Goal: Task Accomplishment & Management: Complete application form

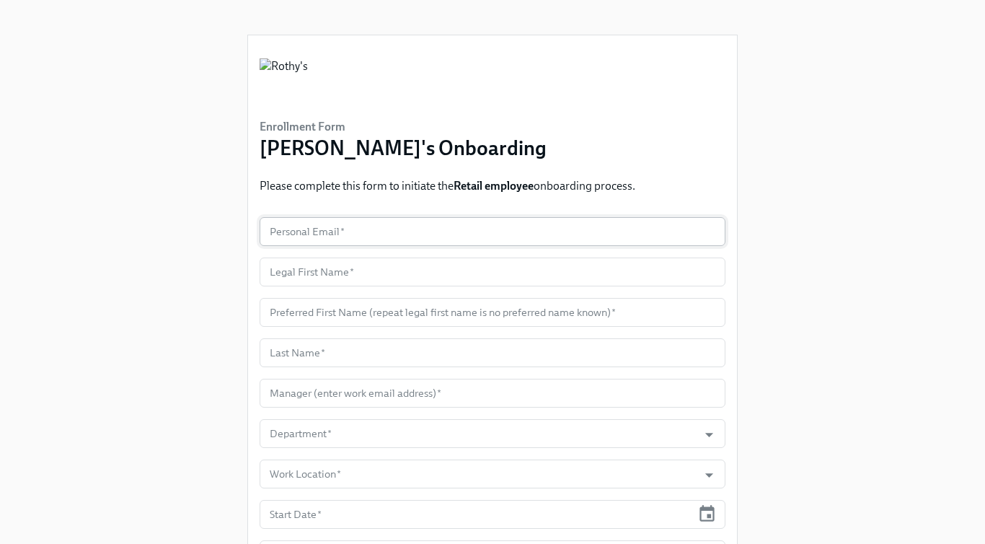
click at [339, 229] on input "text" at bounding box center [493, 231] width 466 height 29
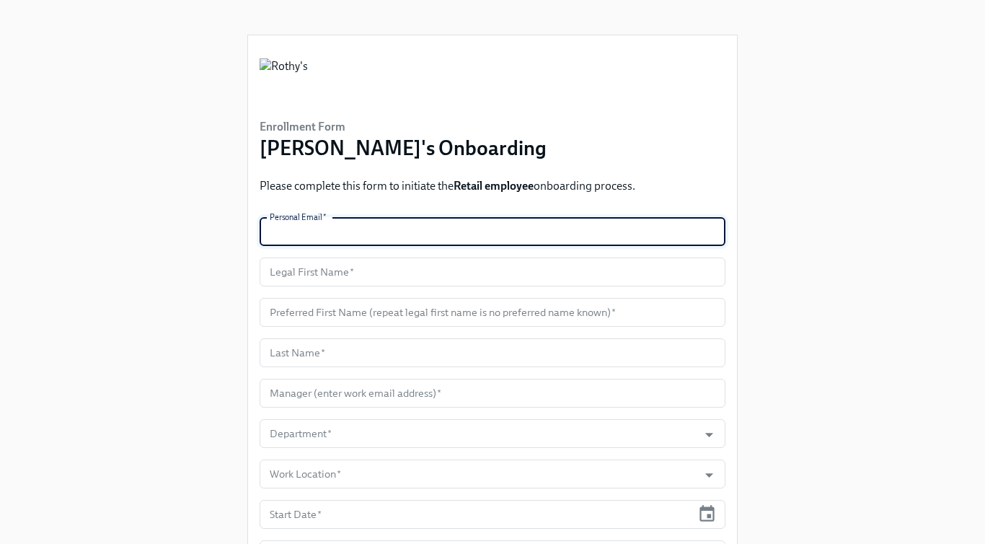
paste input "vicayala790@gmail.com"
type input "vicayala790@gmail.com"
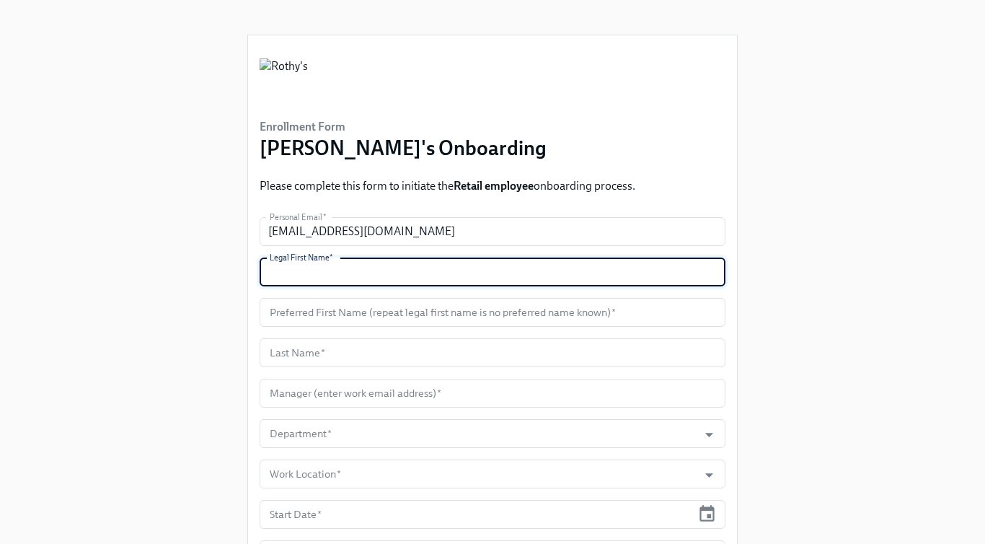
click at [325, 273] on input "text" at bounding box center [493, 271] width 466 height 29
paste input "Victor"
type input "Victor"
click at [336, 318] on input "text" at bounding box center [493, 312] width 466 height 29
paste input "Victor"
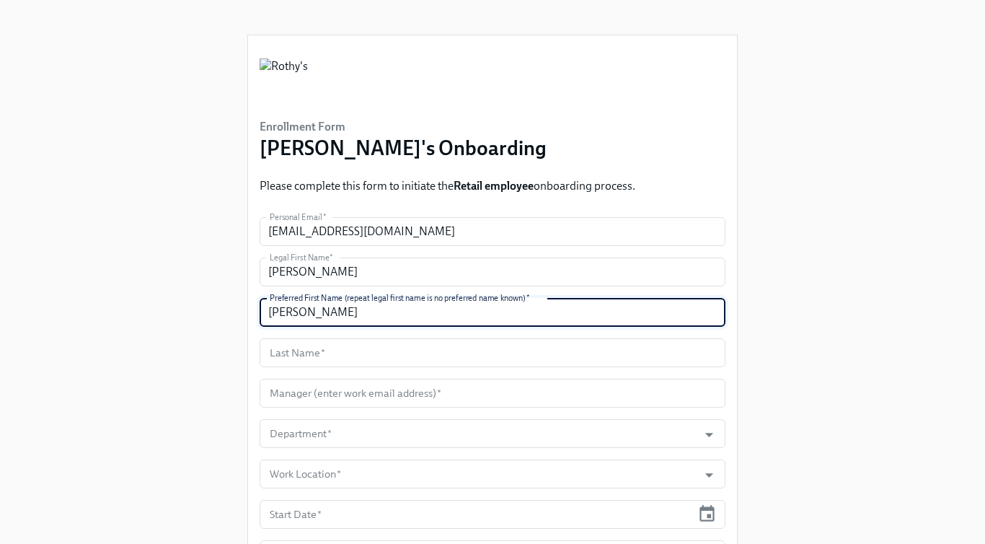
type input "Victor"
click at [371, 351] on input "text" at bounding box center [493, 352] width 466 height 29
paste input "Ayala"
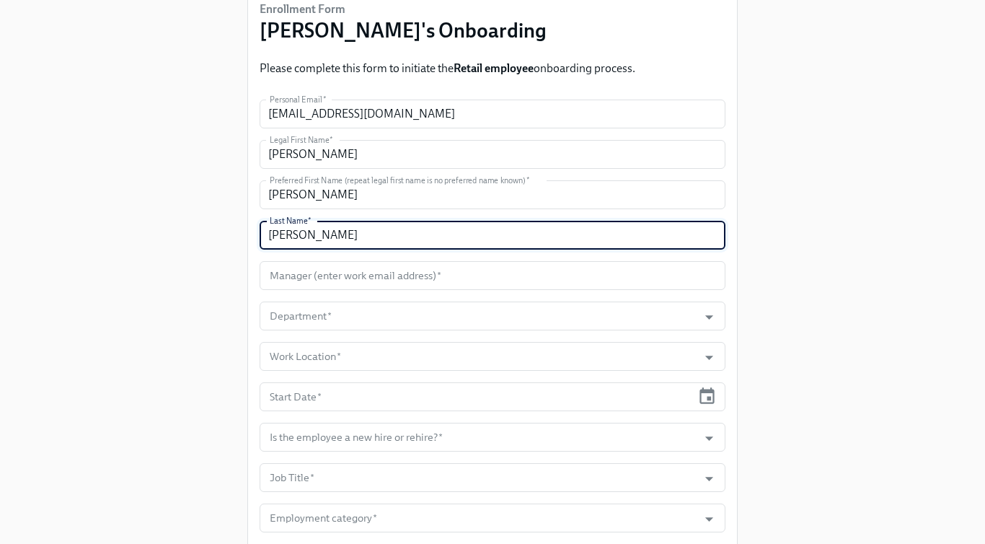
scroll to position [119, 0]
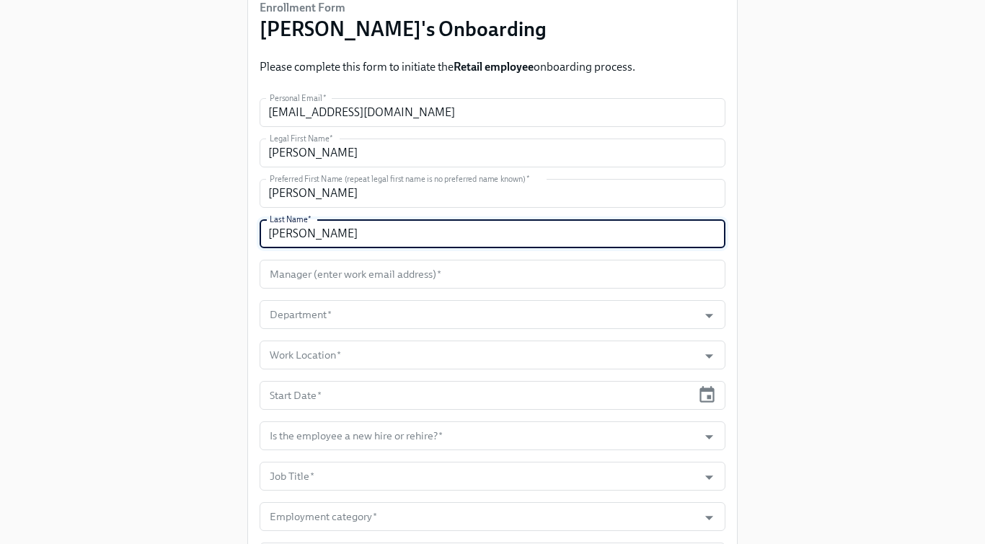
type input "Ayala"
click at [422, 280] on input "text" at bounding box center [493, 274] width 466 height 29
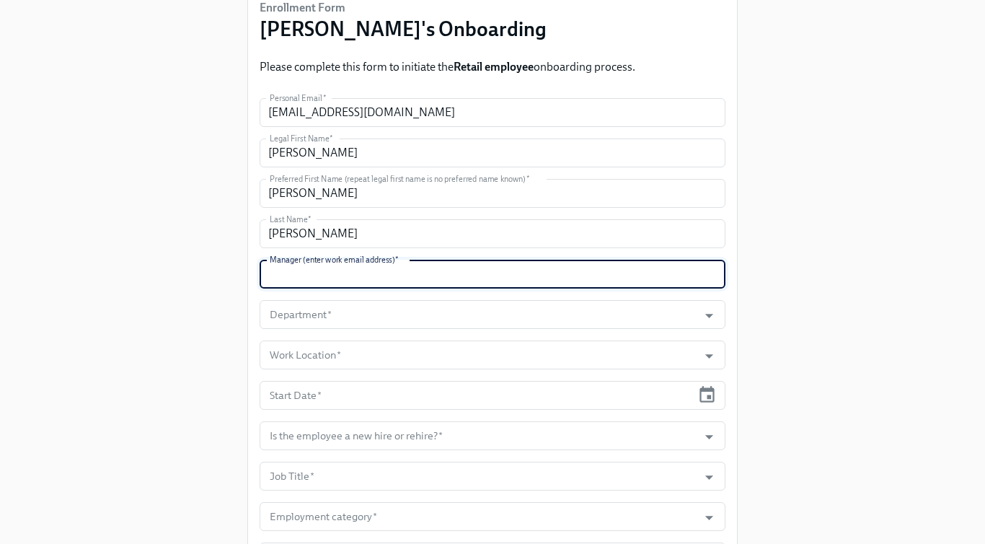
paste input "speterson@rothys.com"
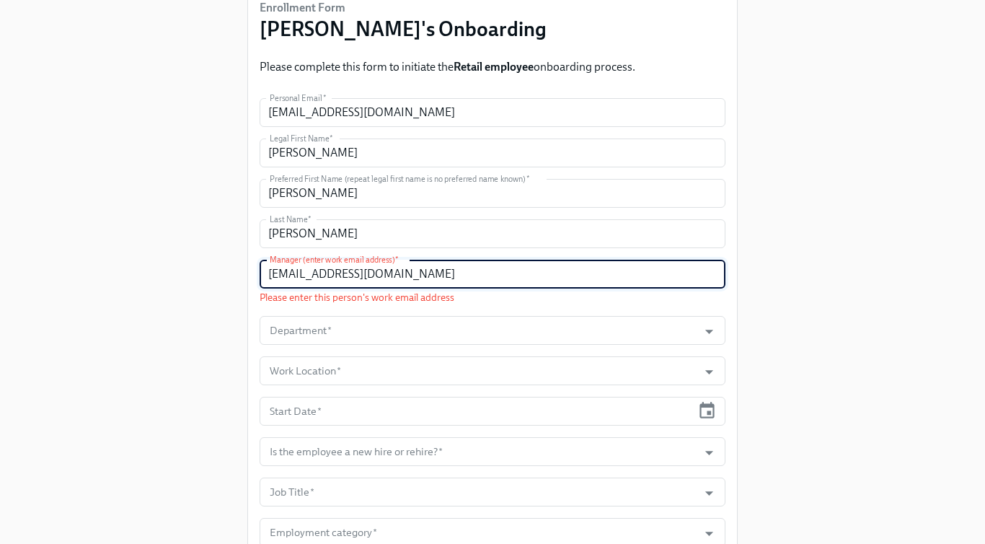
click at [270, 273] on input "speterson@rothys.com" at bounding box center [493, 274] width 466 height 29
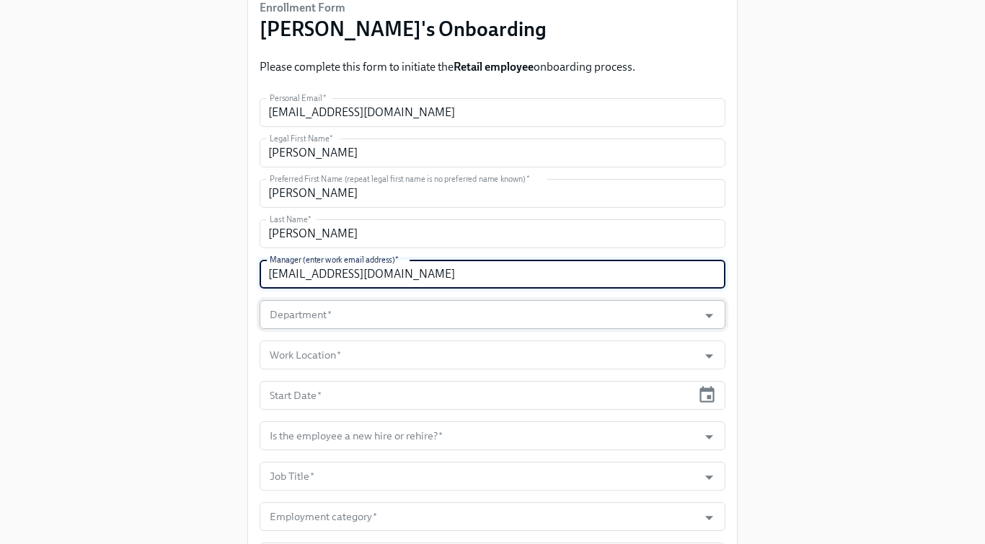
type input "speterson@rothys.com"
click at [323, 319] on input "Department   *" at bounding box center [479, 314] width 424 height 29
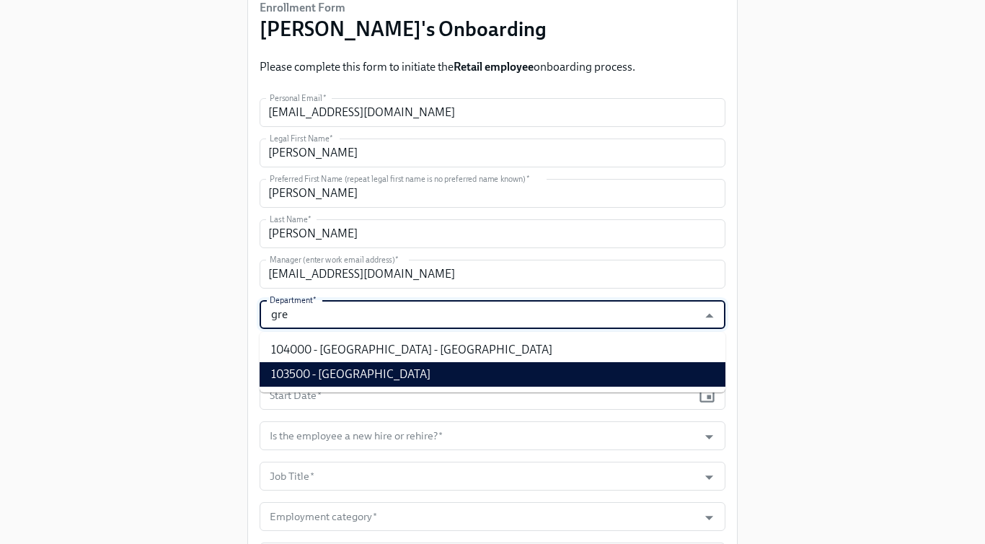
click at [419, 379] on li "103500 - Greenwich Ave - CT" at bounding box center [493, 374] width 466 height 25
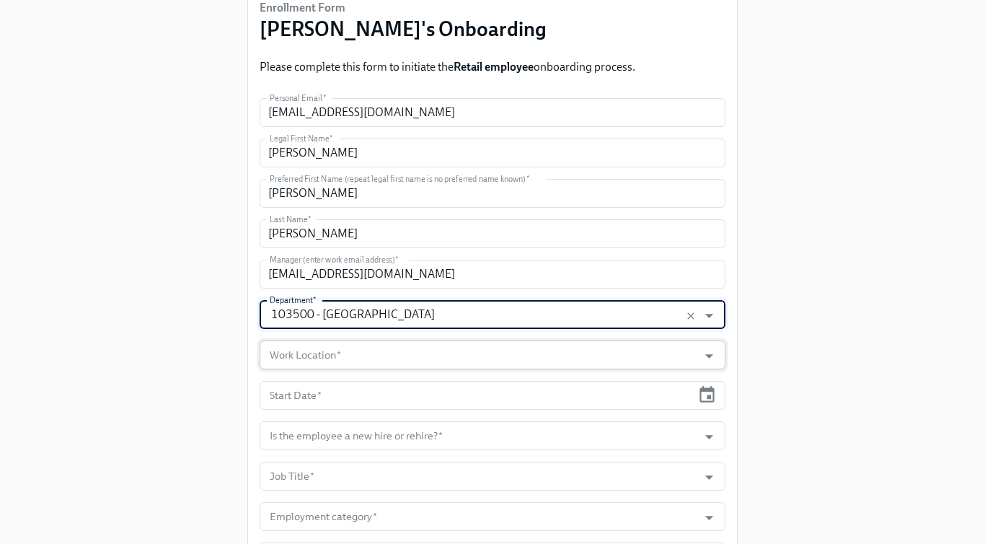
type input "103500 - Greenwich Ave - CT"
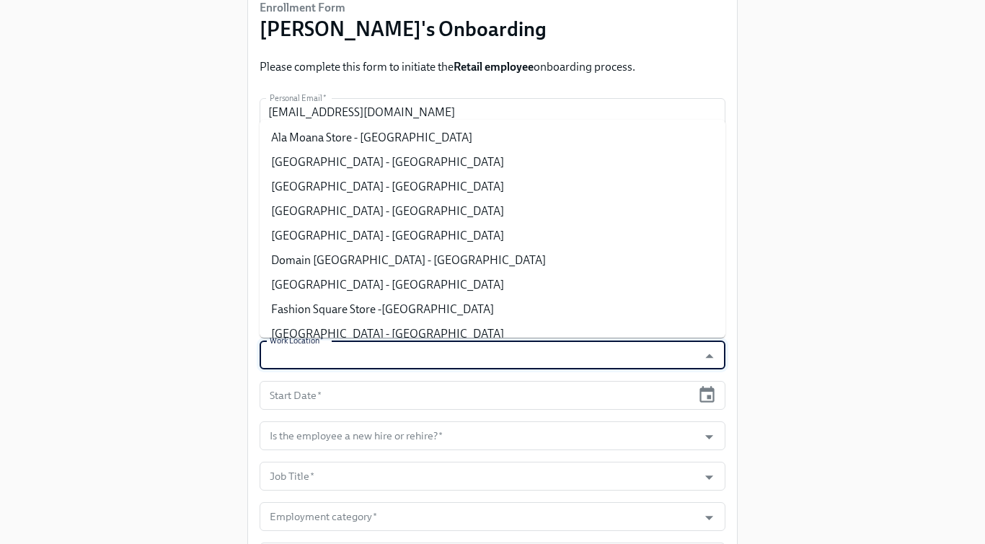
click at [368, 352] on input "Work Location   *" at bounding box center [479, 354] width 424 height 29
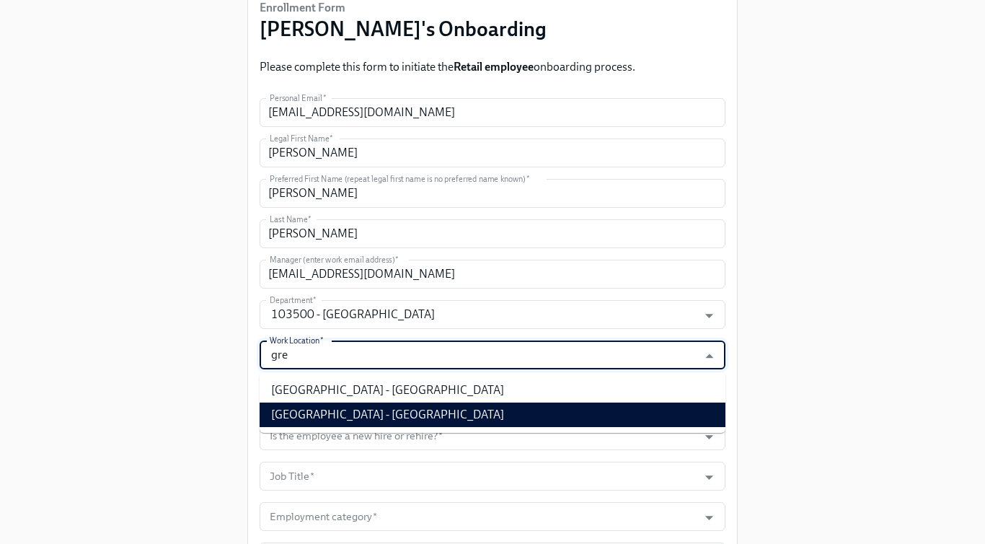
click at [375, 417] on li "Greenwich Ave Store - CT" at bounding box center [493, 414] width 466 height 25
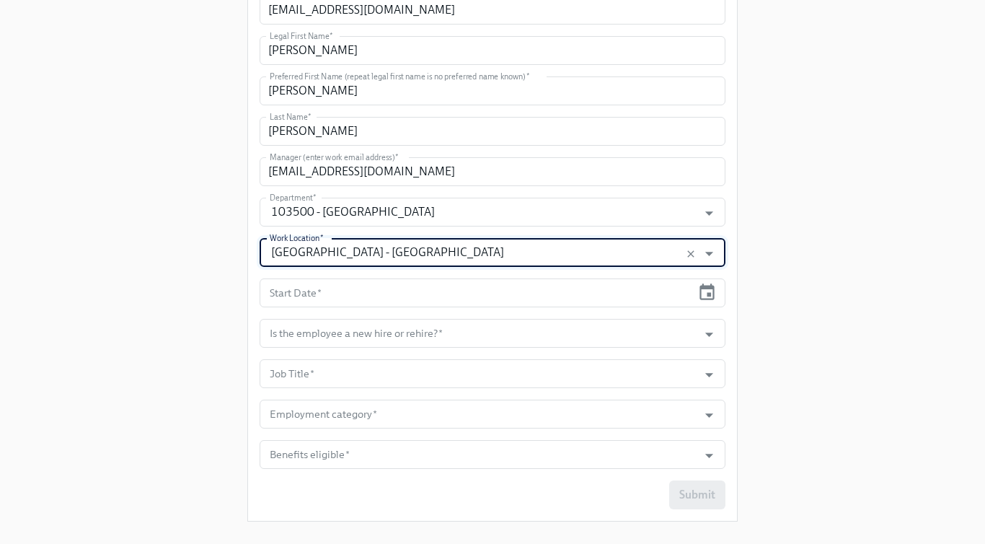
scroll to position [245, 0]
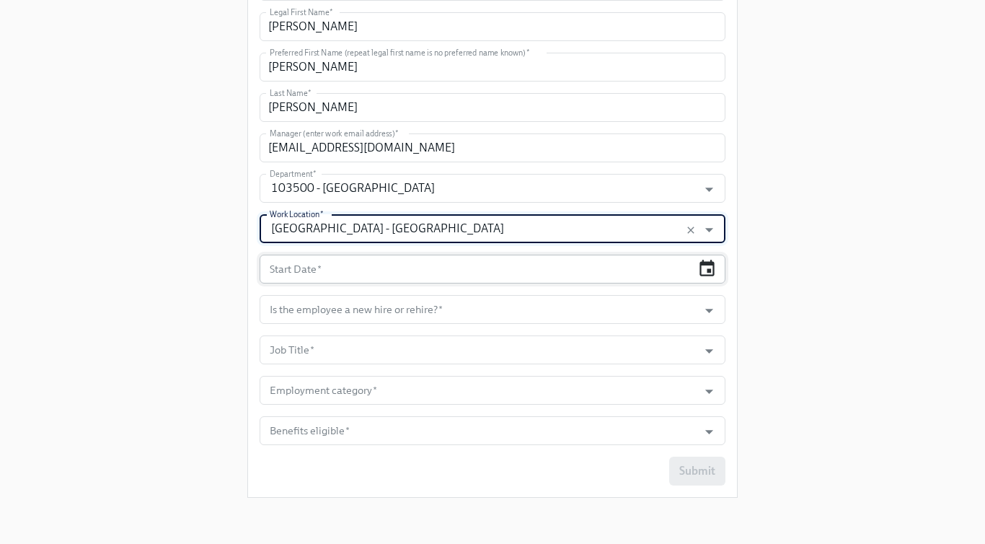
type input "Greenwich Ave Store - CT"
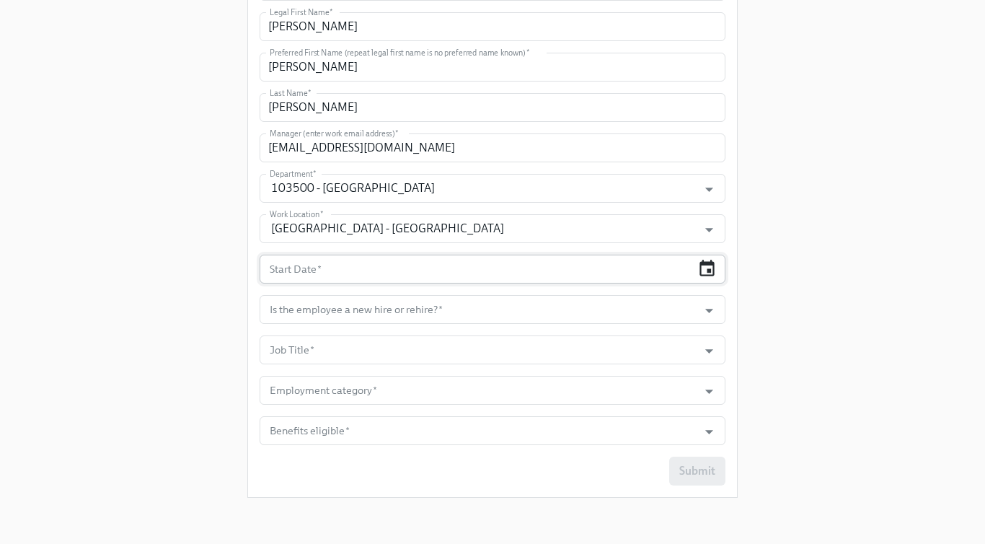
click at [702, 267] on icon "button" at bounding box center [706, 268] width 19 height 19
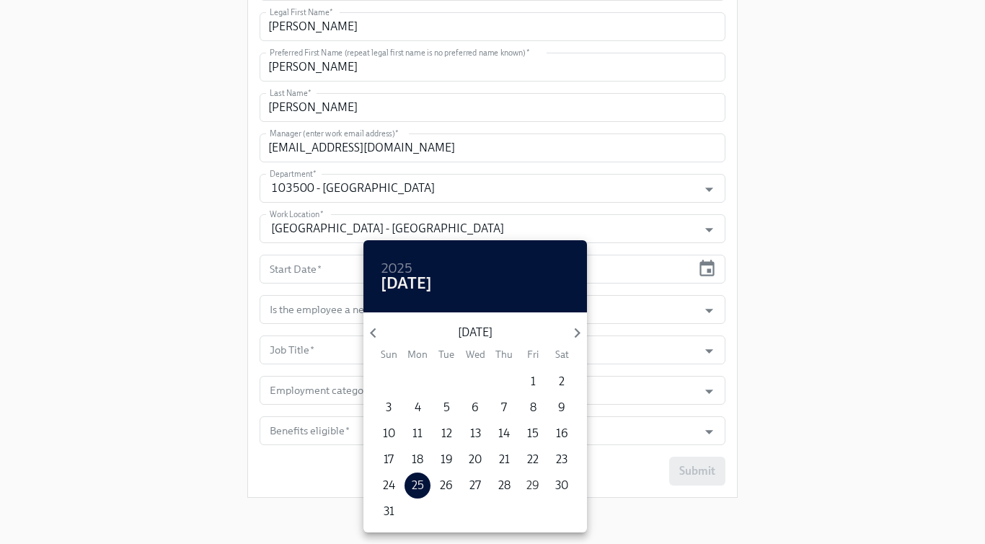
click at [533, 487] on p "29" at bounding box center [532, 485] width 13 height 16
type input "08/29/2025"
click at [847, 342] on div at bounding box center [492, 272] width 985 height 544
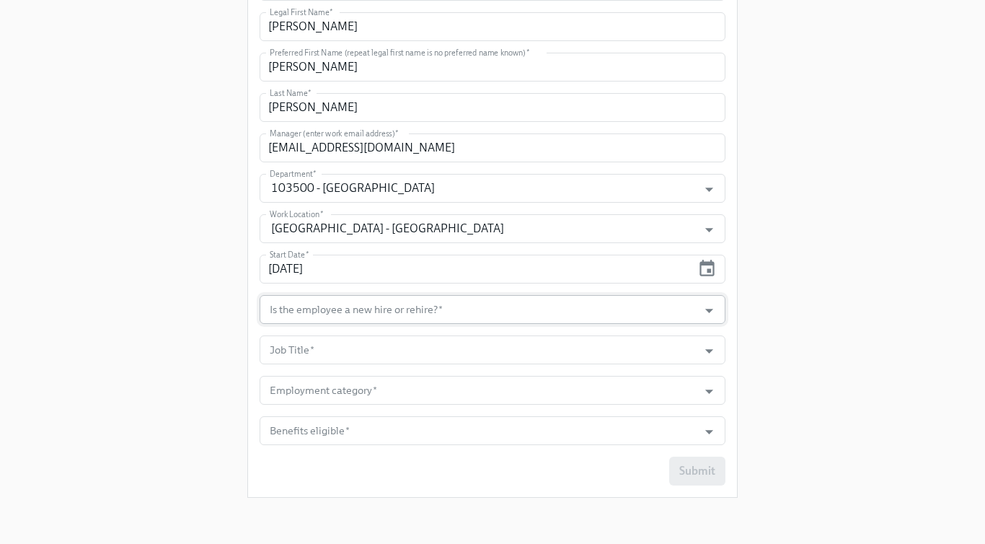
click at [635, 306] on input "Is the employee a new hire or rehire?   *" at bounding box center [479, 309] width 424 height 29
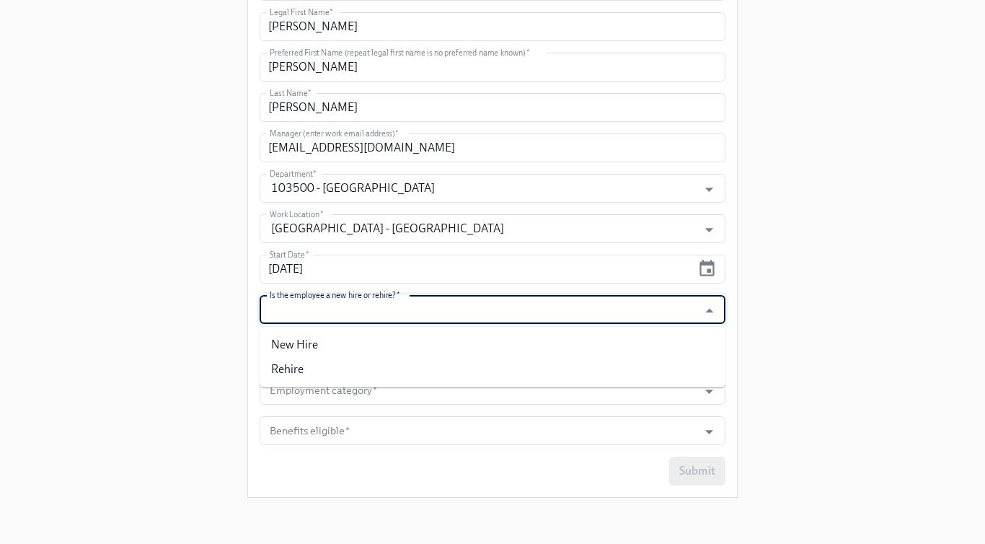
click at [598, 334] on li "New Hire" at bounding box center [493, 344] width 466 height 25
type input "New Hire"
click at [567, 363] on body "Enrollment Form Rothy's Onboarding Please complete this form to initiate the Re…" at bounding box center [492, 149] width 985 height 789
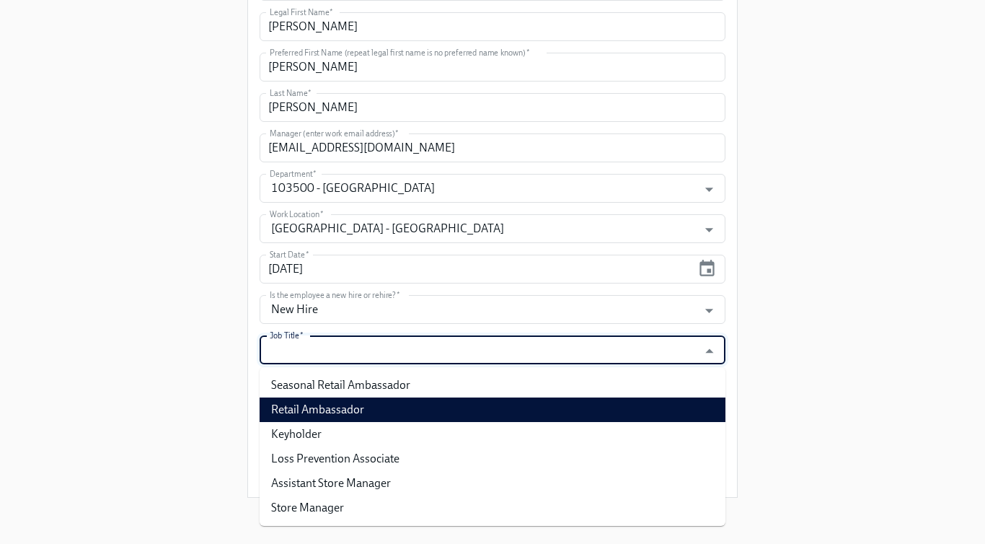
click at [540, 409] on li "Retail Ambassador" at bounding box center [493, 409] width 466 height 25
type input "Retail Ambassador"
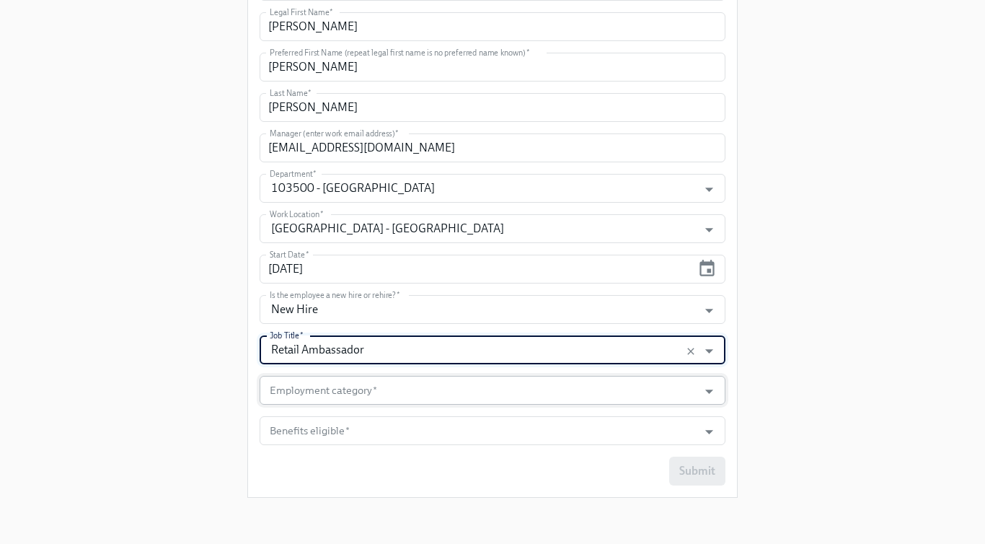
click at [324, 398] on input "Employment category   *" at bounding box center [479, 390] width 424 height 29
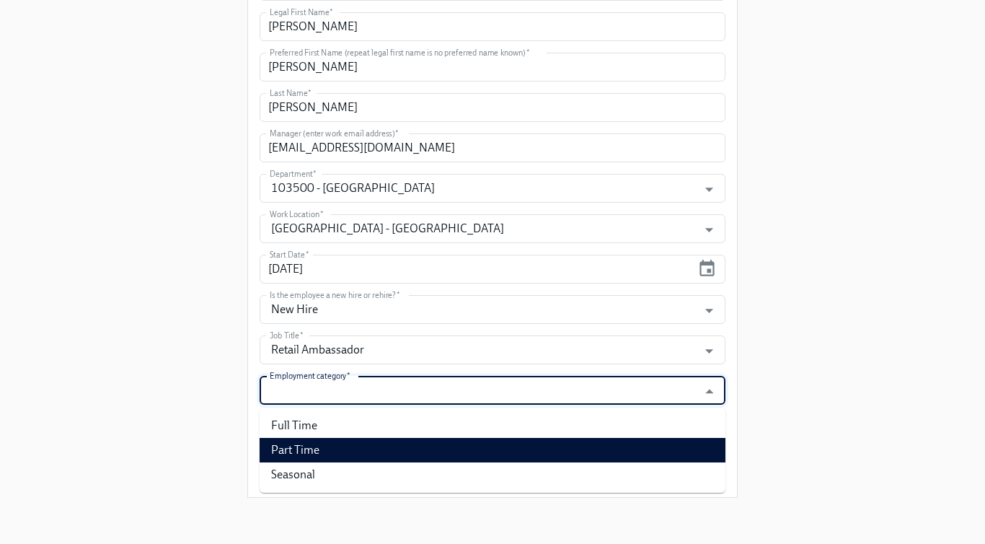
click at [335, 445] on li "Part Time" at bounding box center [493, 450] width 466 height 25
type input "Part Time"
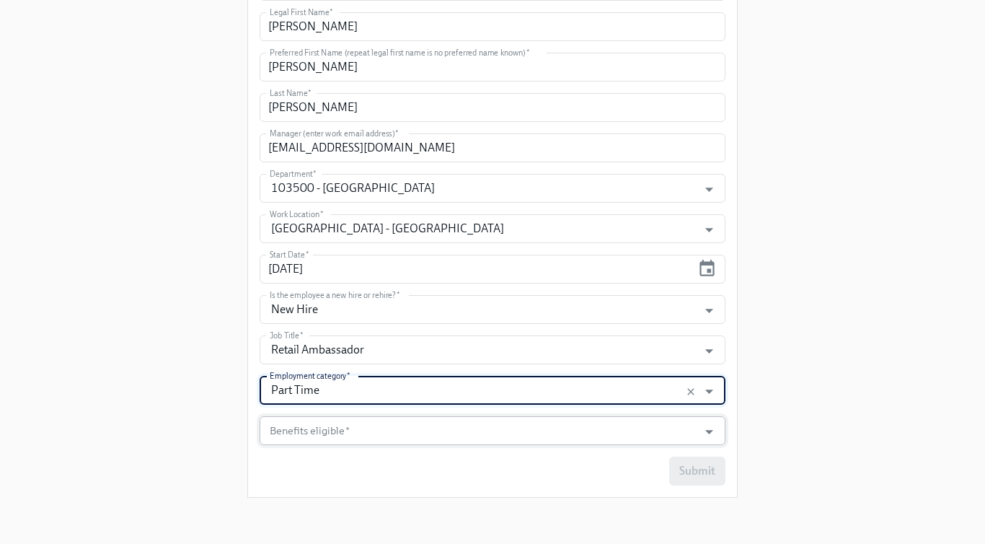
click at [348, 421] on input "Benefits eligible   *" at bounding box center [479, 430] width 424 height 29
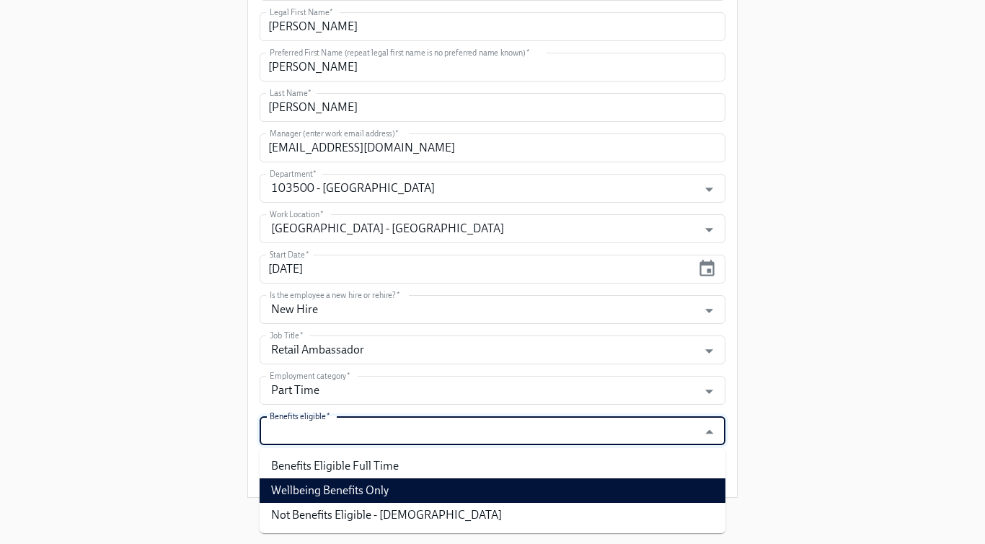
click at [346, 487] on li "Wellbeing Benefits Only" at bounding box center [493, 490] width 466 height 25
type input "Wellbeing Benefits Only"
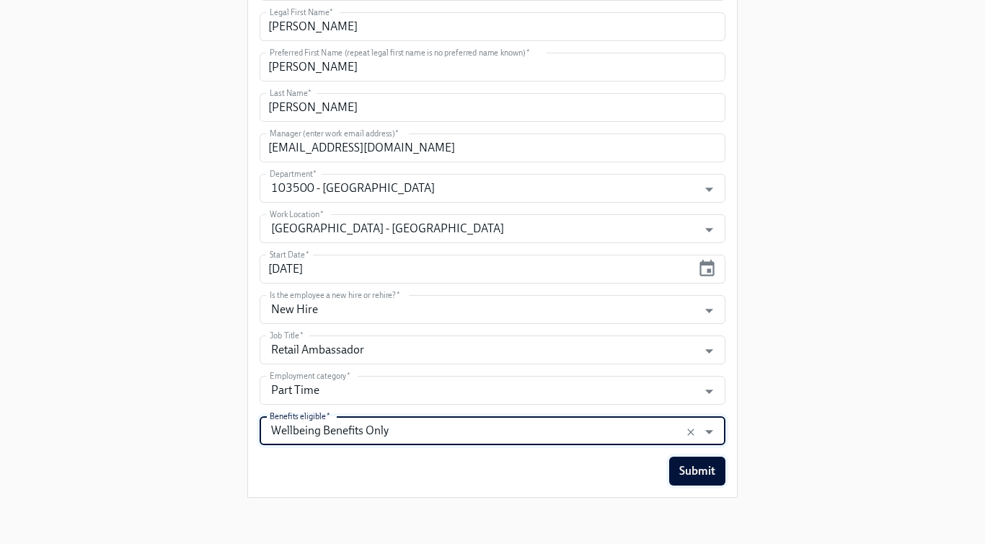
click at [691, 481] on button "Submit" at bounding box center [697, 470] width 56 height 29
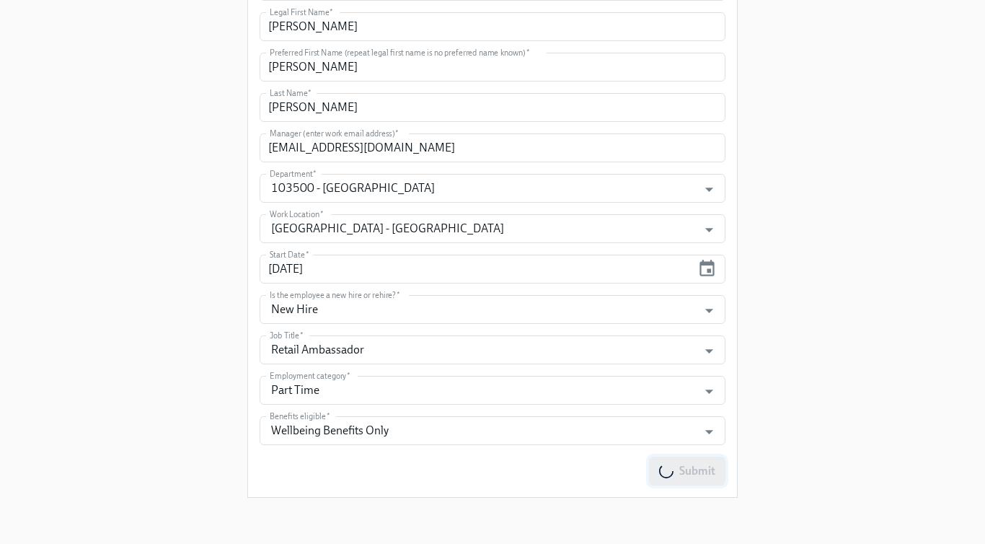
scroll to position [0, 0]
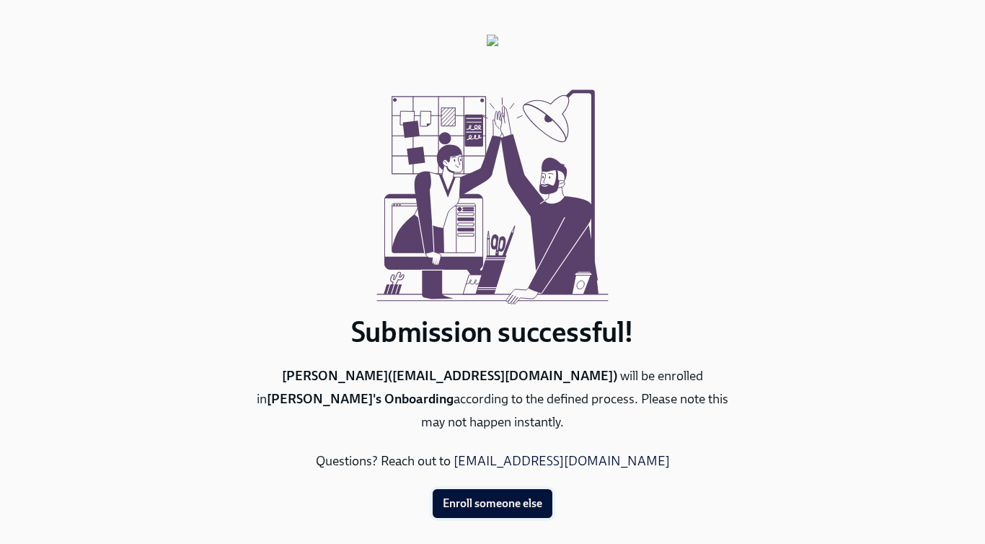
click at [468, 496] on span "Enroll someone else" at bounding box center [492, 503] width 99 height 14
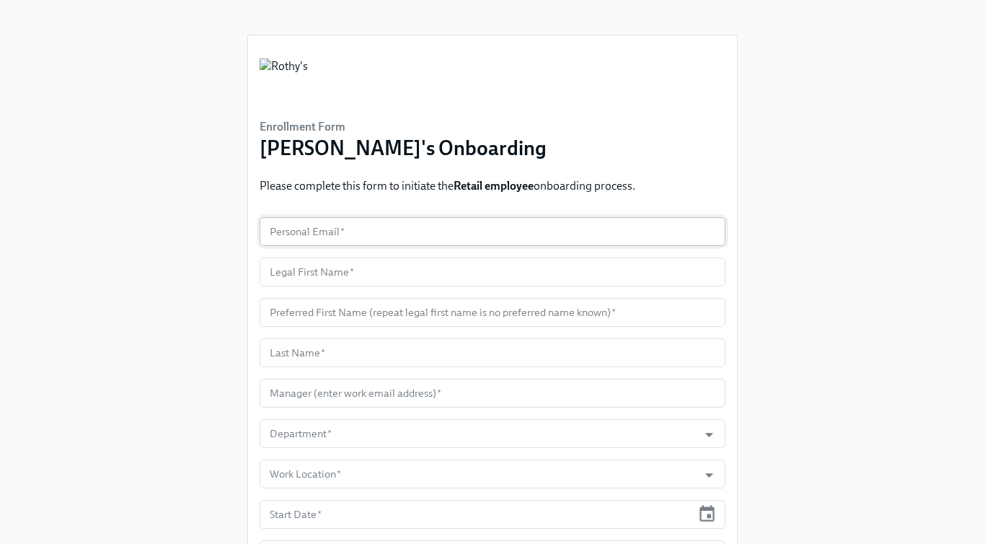
click at [349, 242] on input "text" at bounding box center [493, 231] width 466 height 29
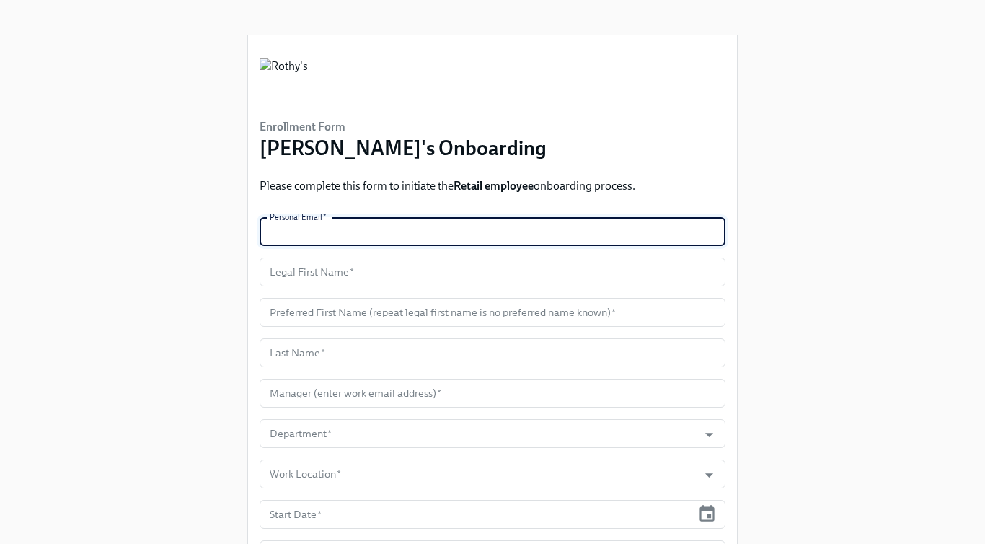
paste input "christian.p8695@gmail.com"
type input "christian.p8695@gmail.com"
click at [368, 265] on input "text" at bounding box center [493, 271] width 466 height 29
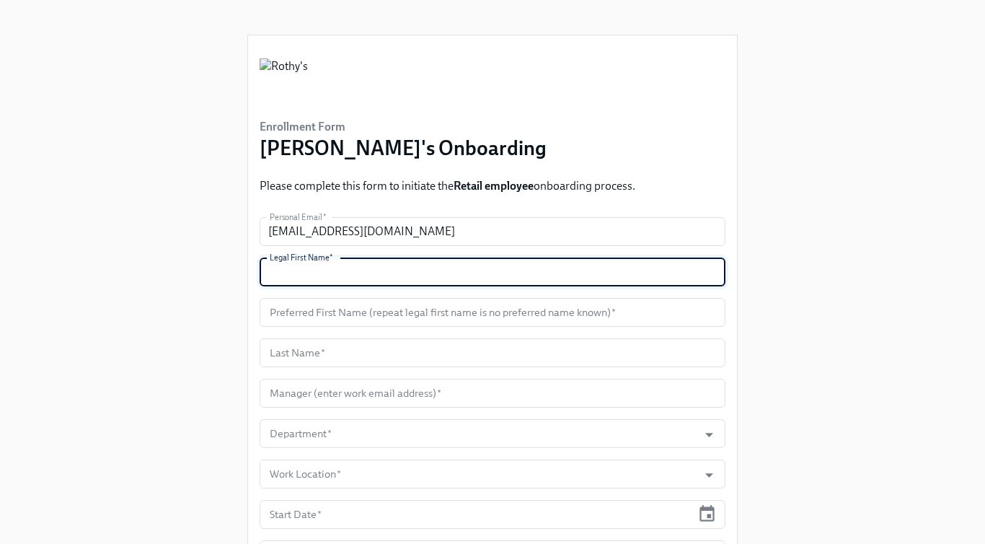
paste input "Christian"
type input "Christian"
click at [406, 309] on input "text" at bounding box center [493, 312] width 466 height 29
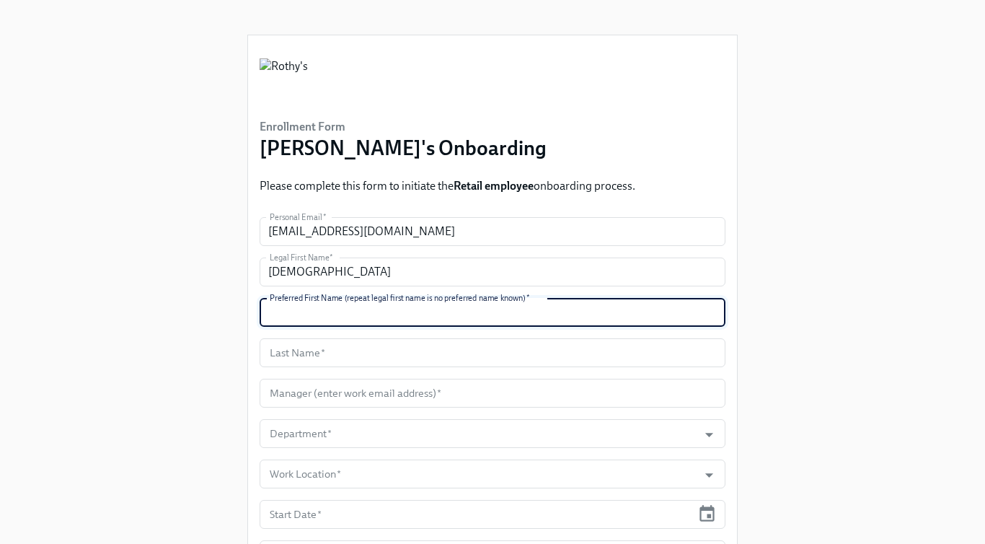
paste input "Christian"
type input "Christian"
click at [332, 363] on input "text" at bounding box center [493, 352] width 466 height 29
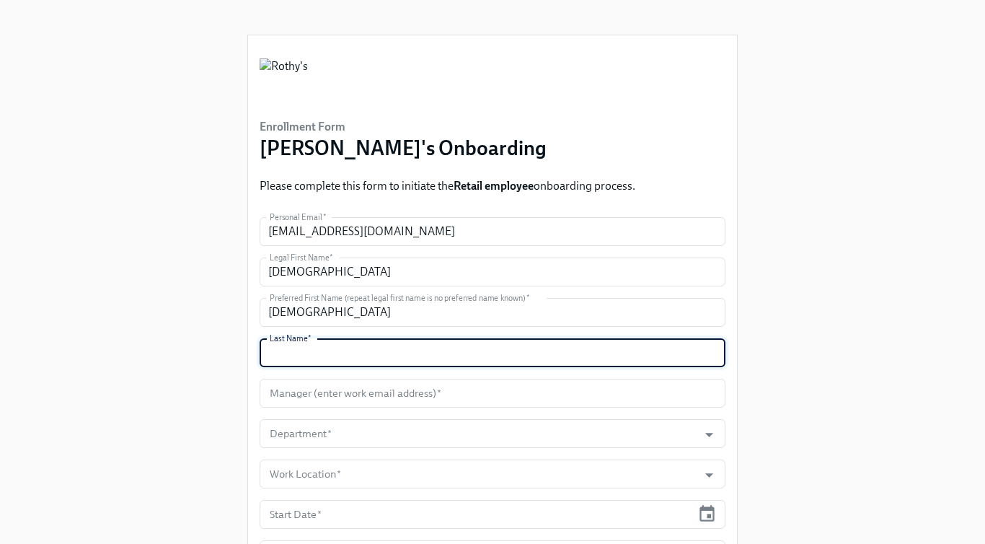
paste input "Perez"
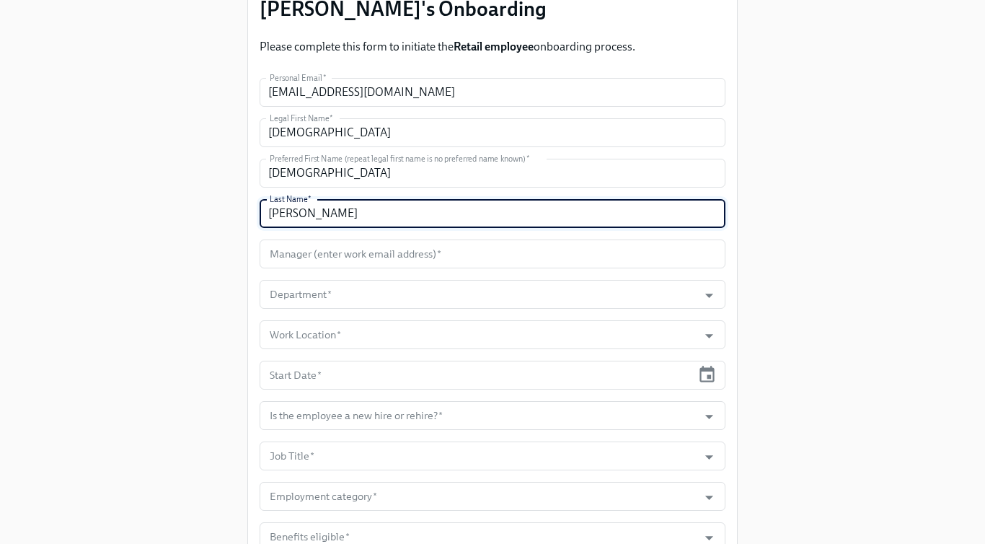
scroll to position [140, 0]
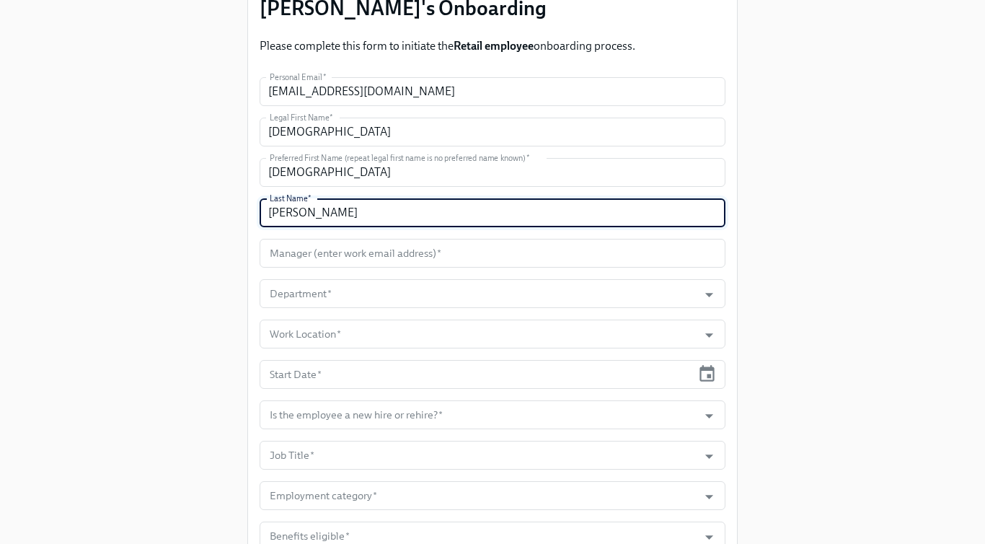
type input "Perez"
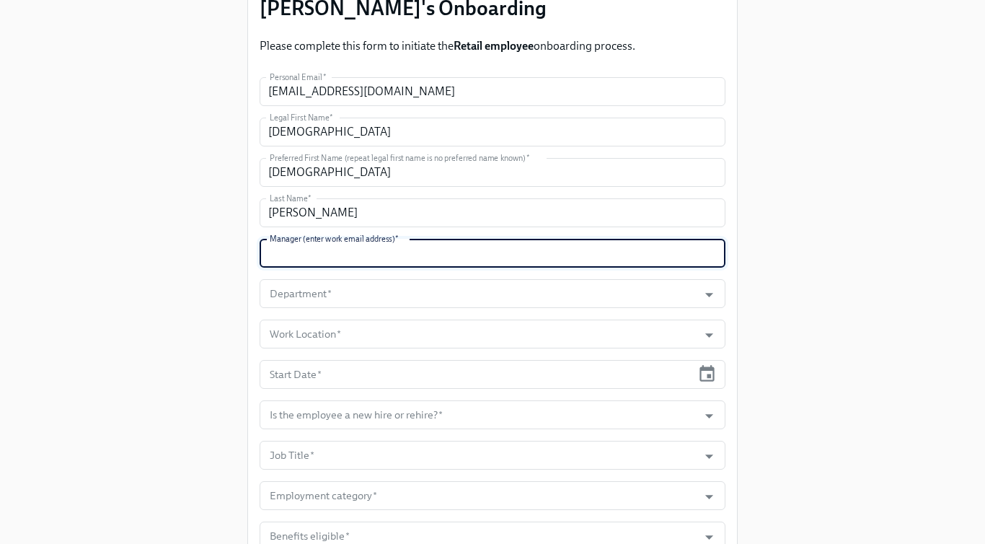
click at [389, 256] on input "text" at bounding box center [493, 253] width 466 height 29
paste input "llara@rothys.com"
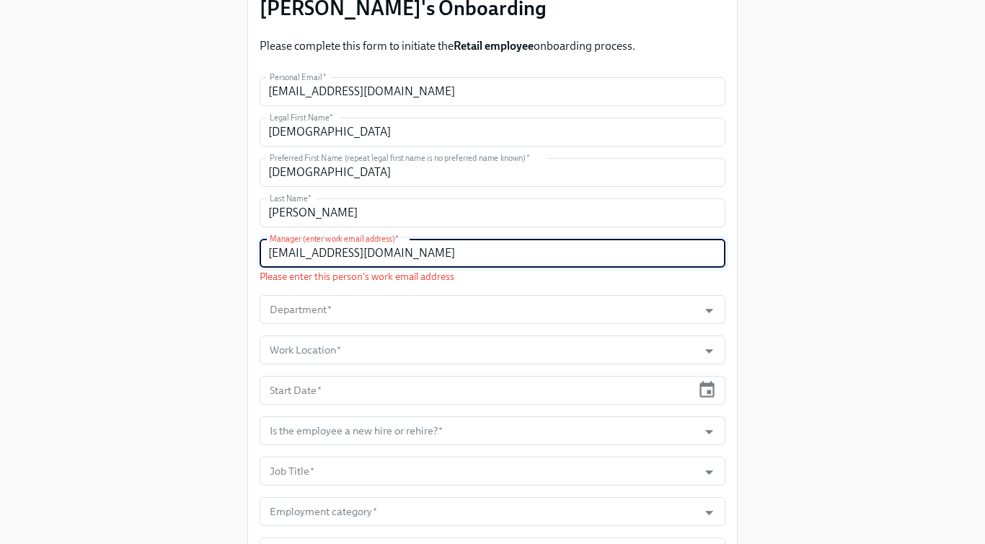
click at [270, 247] on input "llara@rothys.com" at bounding box center [493, 253] width 466 height 29
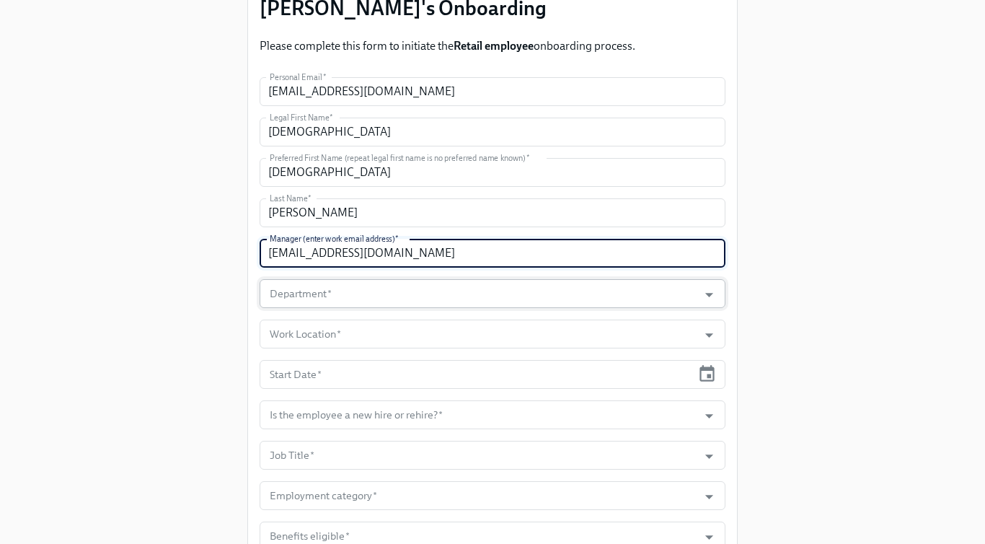
type input "llara@rothys.com"
click at [327, 304] on input "Department   *" at bounding box center [479, 293] width 424 height 29
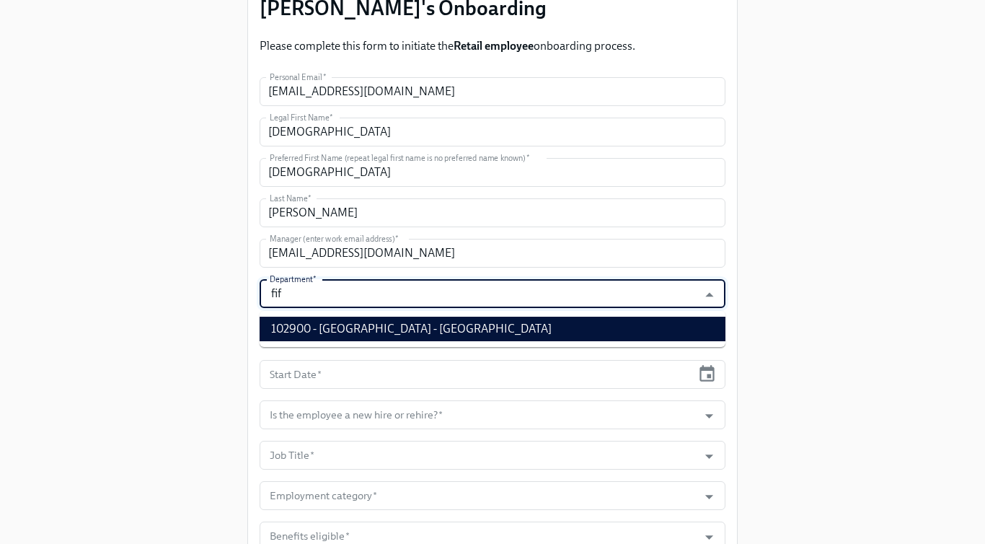
click at [371, 325] on li "102900 - Fifth Avenue - NY" at bounding box center [493, 329] width 466 height 25
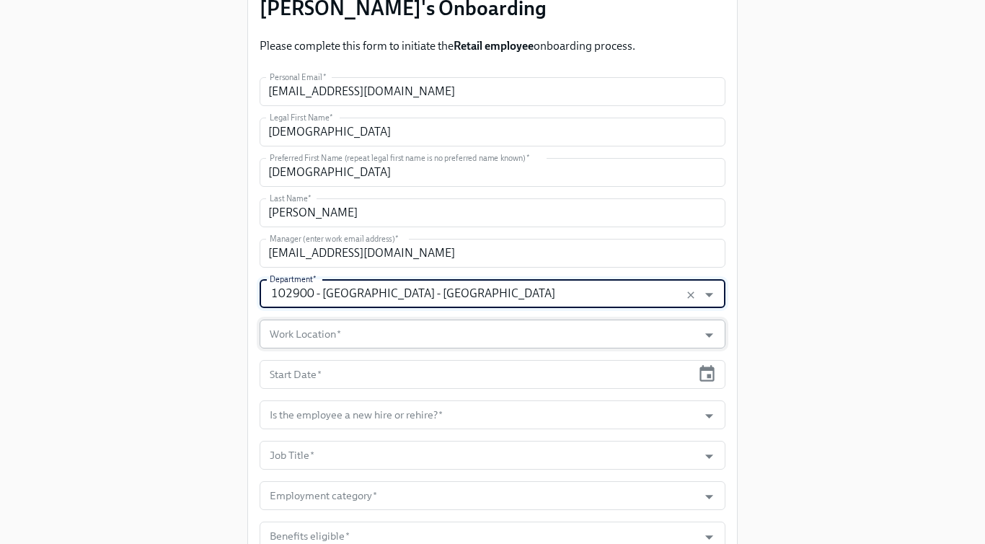
type input "102900 - Fifth Avenue - NY"
click at [371, 329] on input "Work Location   *" at bounding box center [479, 333] width 424 height 29
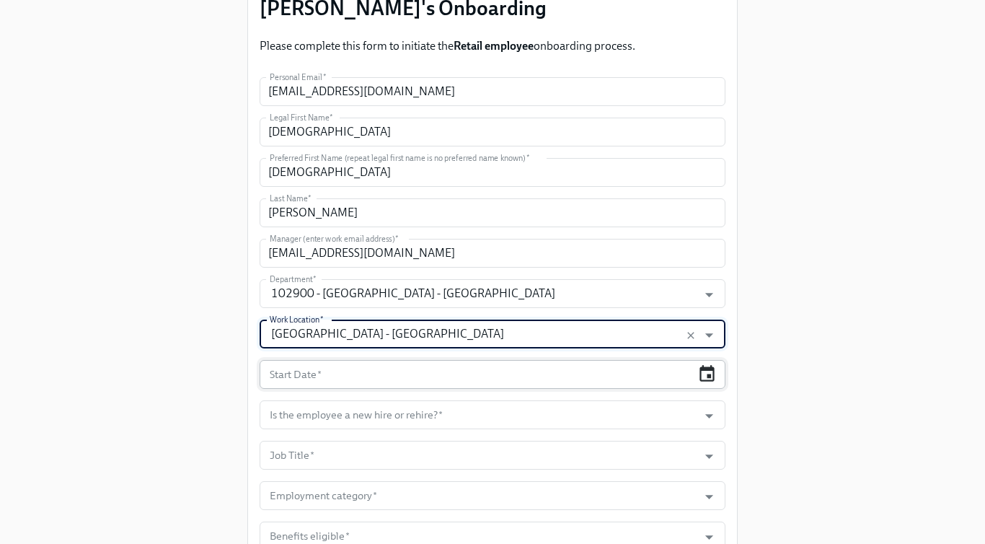
type input "Fifth Avenue Store - NY"
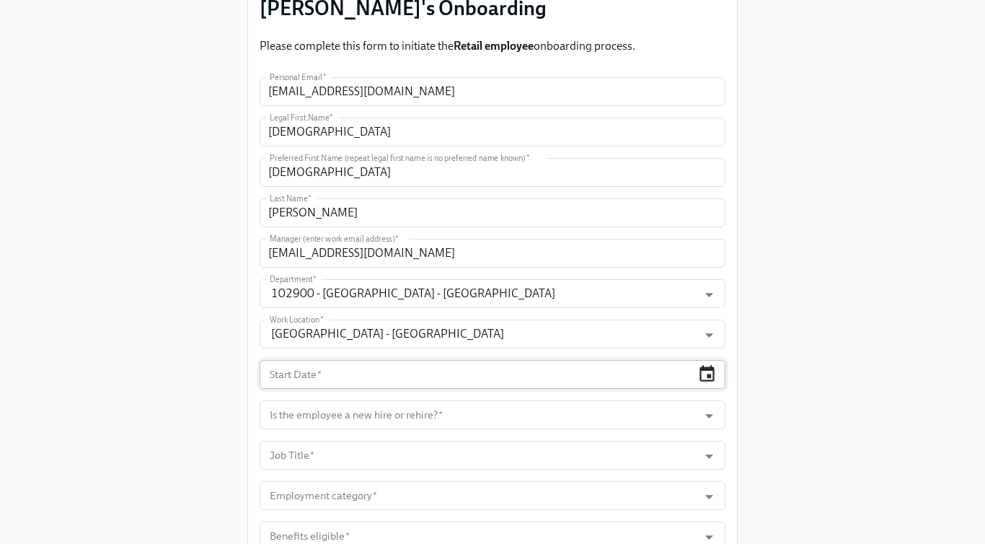
click at [707, 368] on icon "button" at bounding box center [706, 373] width 15 height 17
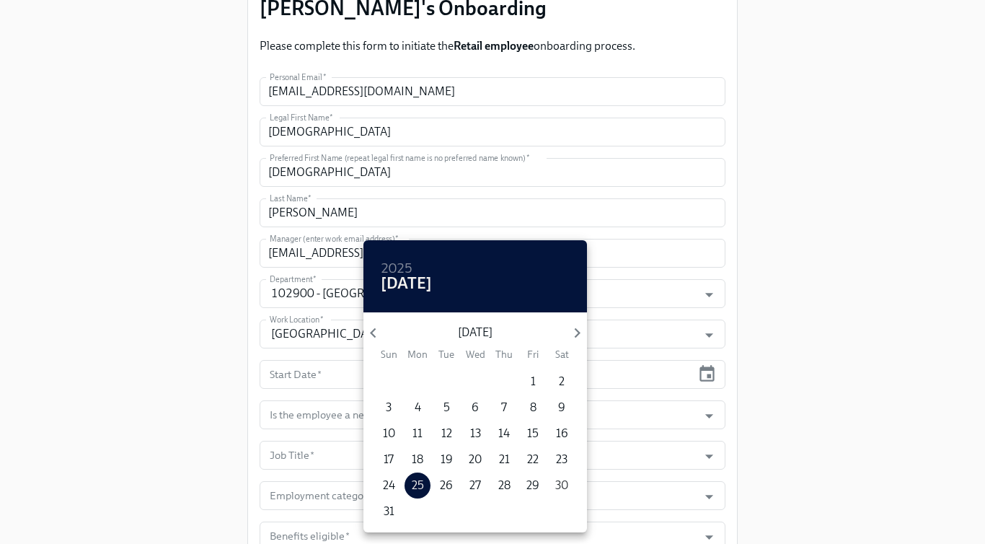
click at [567, 487] on p "30" at bounding box center [561, 485] width 13 height 16
type input "08/30/2025"
click at [800, 414] on div at bounding box center [492, 272] width 985 height 544
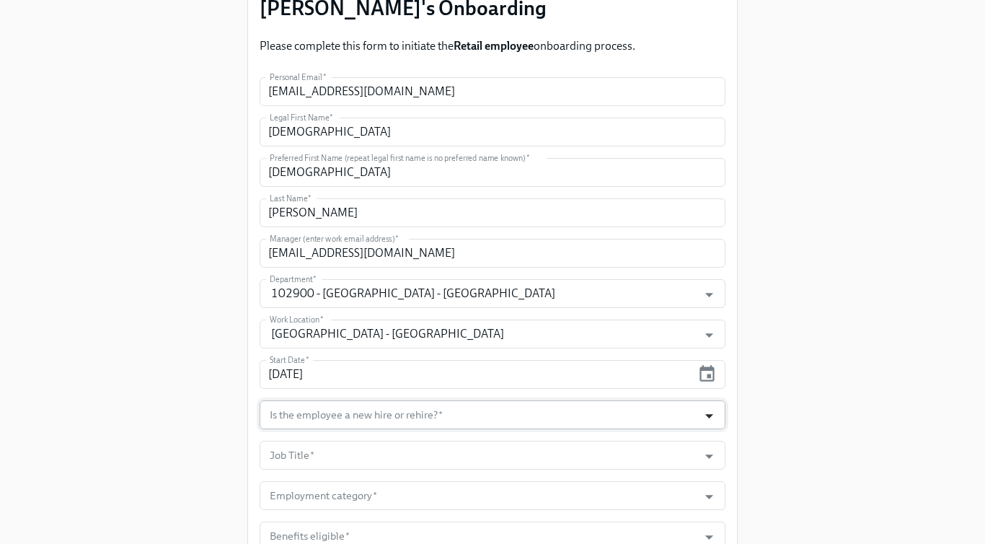
click at [704, 406] on icon "Open" at bounding box center [708, 415] width 19 height 19
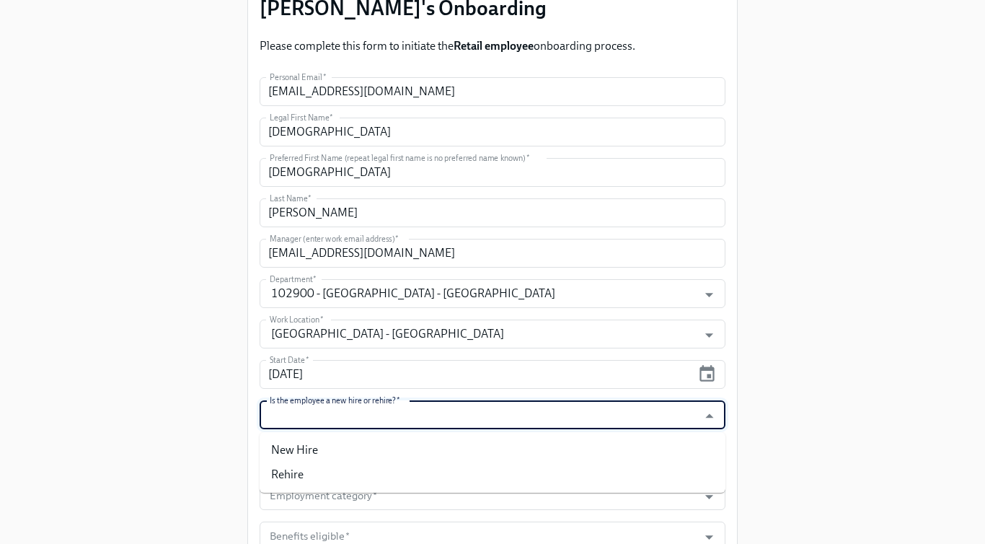
click at [673, 438] on li "New Hire" at bounding box center [493, 450] width 466 height 25
type input "New Hire"
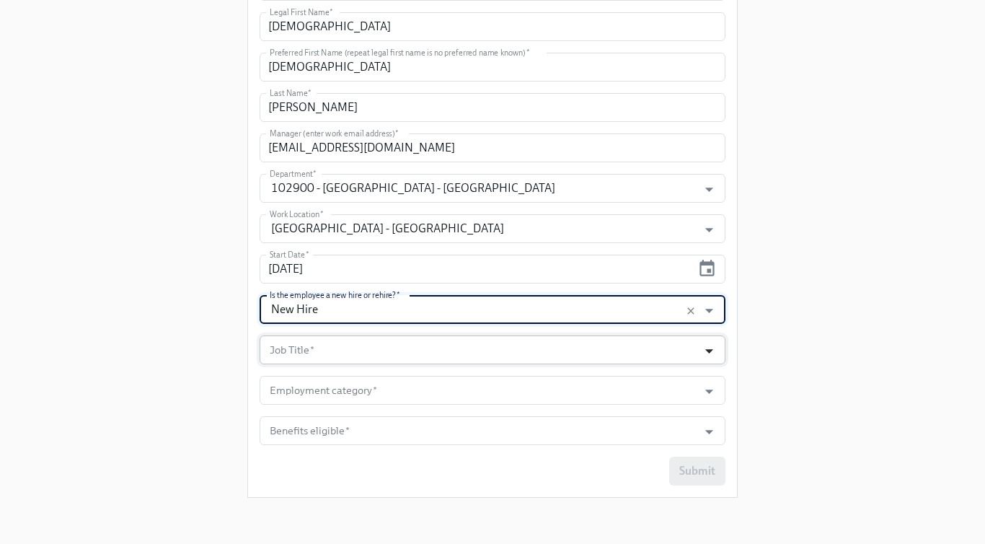
click at [704, 355] on icon "Open" at bounding box center [708, 350] width 19 height 19
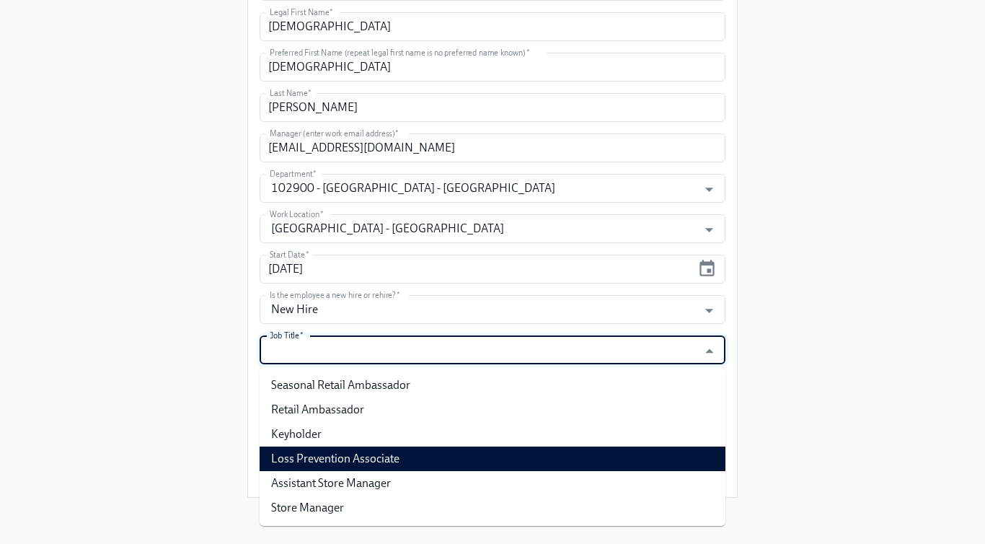
click at [653, 453] on li "Loss Prevention Associate" at bounding box center [493, 458] width 466 height 25
type input "Loss Prevention Associate"
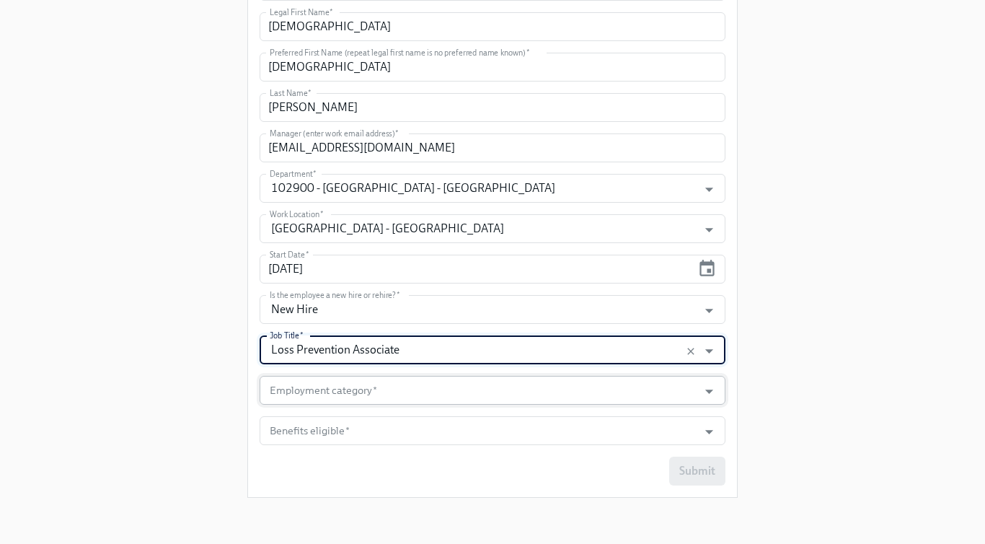
click at [627, 391] on input "Employment category   *" at bounding box center [479, 390] width 424 height 29
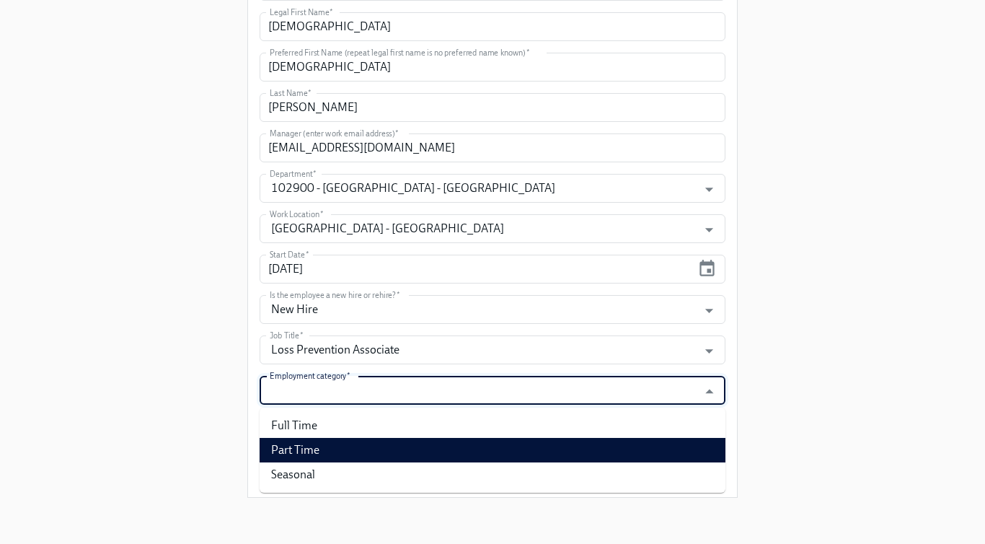
click at [600, 450] on li "Part Time" at bounding box center [493, 450] width 466 height 25
type input "Part Time"
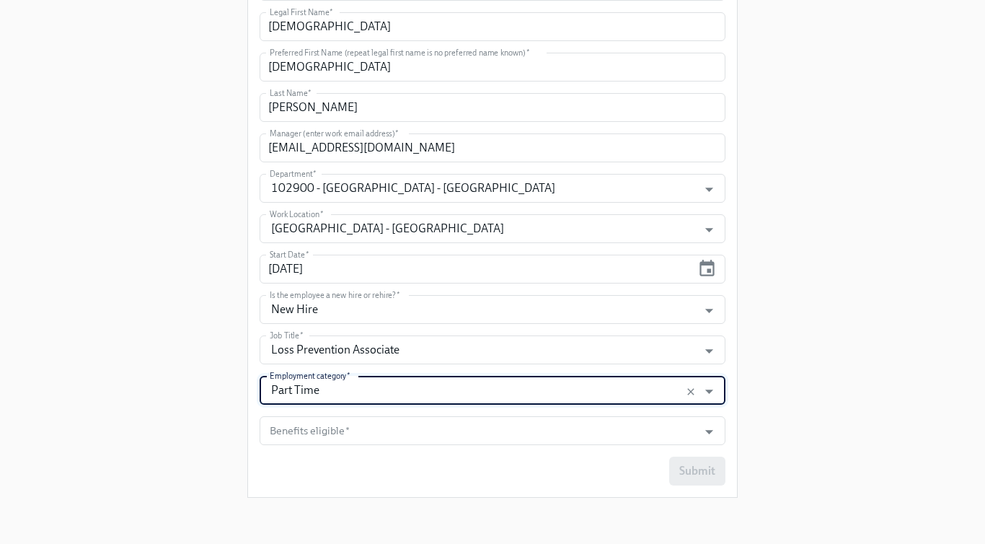
click at [583, 448] on form "Personal Email   * christian.p8695@gmail.com Personal Email * Legal First Name …" at bounding box center [493, 228] width 466 height 513
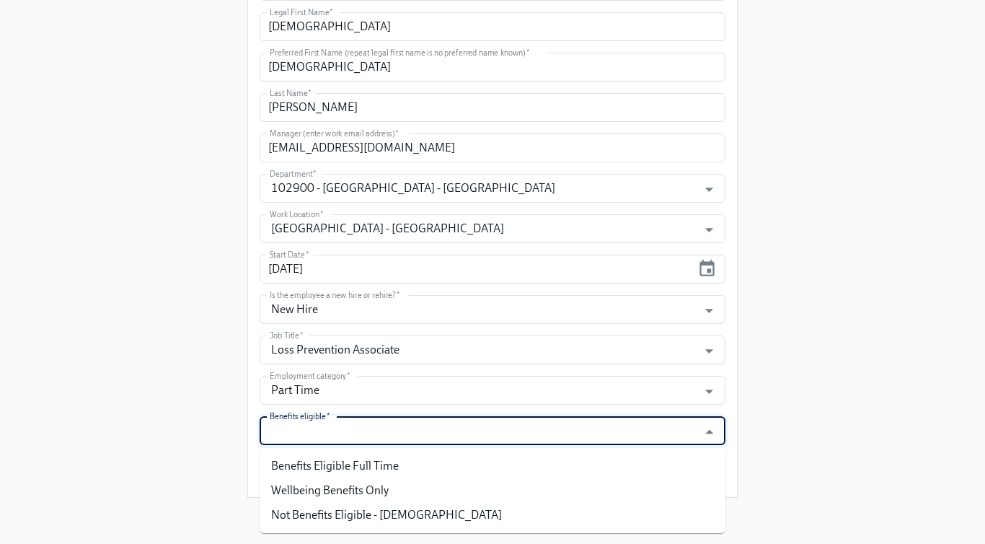
click at [565, 443] on input "Benefits eligible   *" at bounding box center [479, 430] width 424 height 29
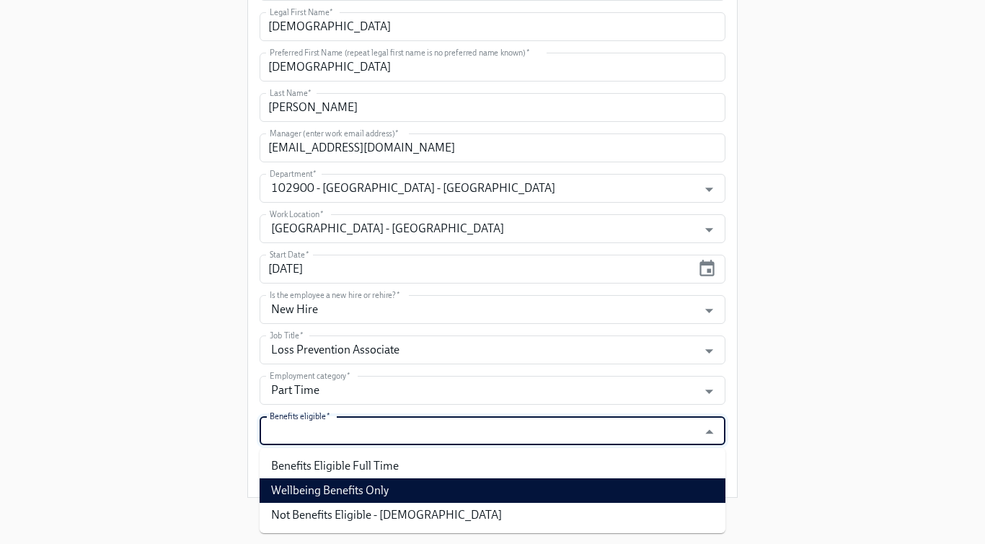
click at [565, 480] on li "Wellbeing Benefits Only" at bounding box center [493, 490] width 466 height 25
type input "Wellbeing Benefits Only"
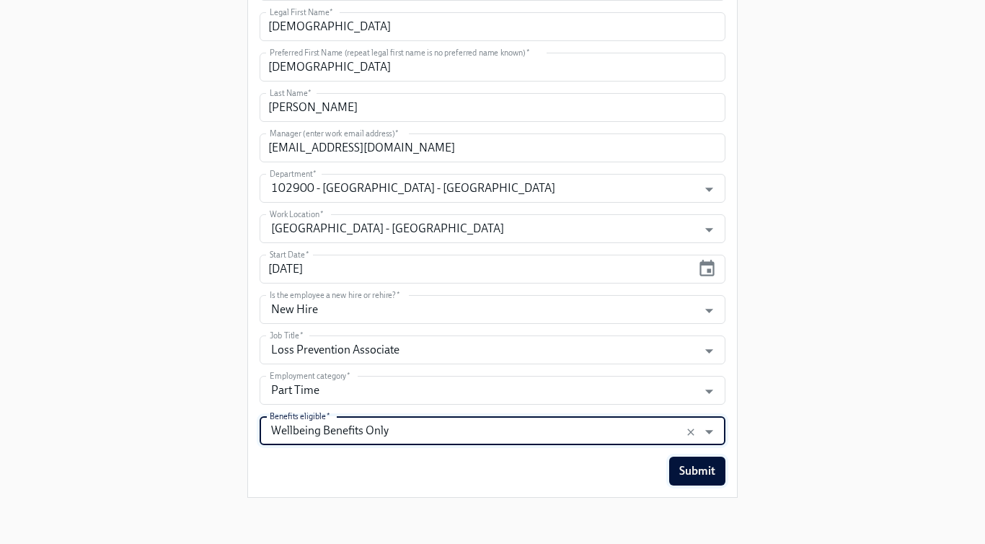
click at [708, 482] on button "Submit" at bounding box center [697, 470] width 56 height 29
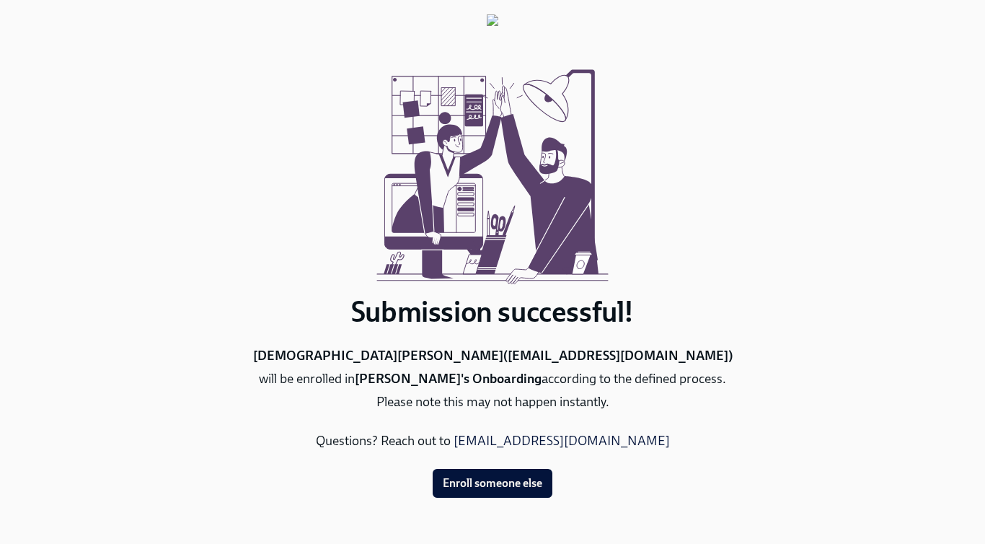
scroll to position [0, 0]
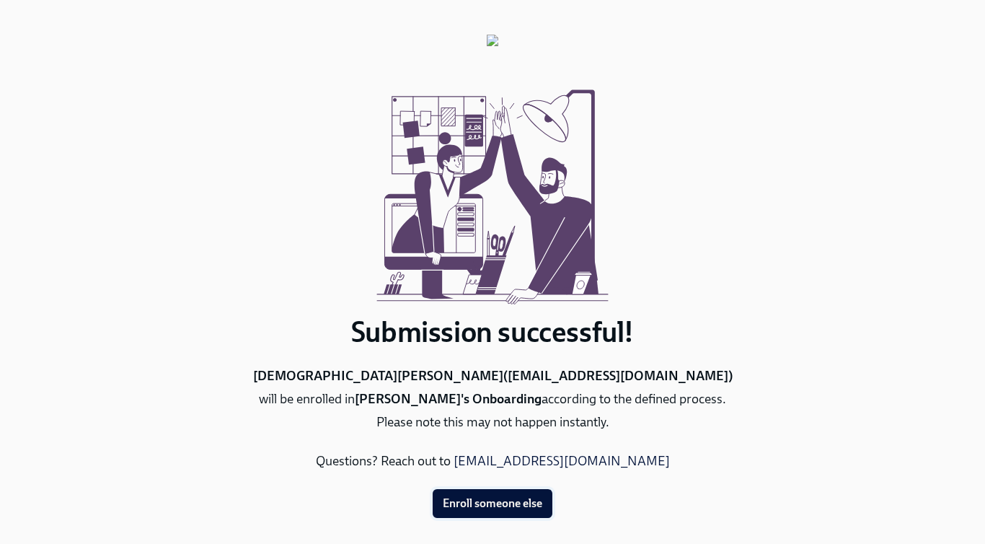
click at [477, 496] on span "Enroll someone else" at bounding box center [492, 503] width 99 height 14
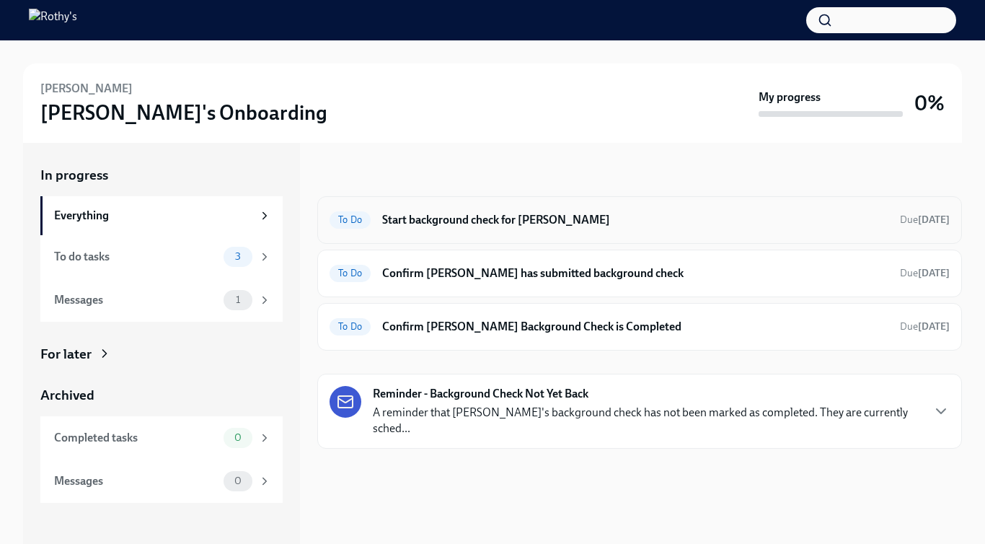
click at [528, 217] on h6 "Start background check for [PERSON_NAME]" at bounding box center [635, 220] width 506 height 16
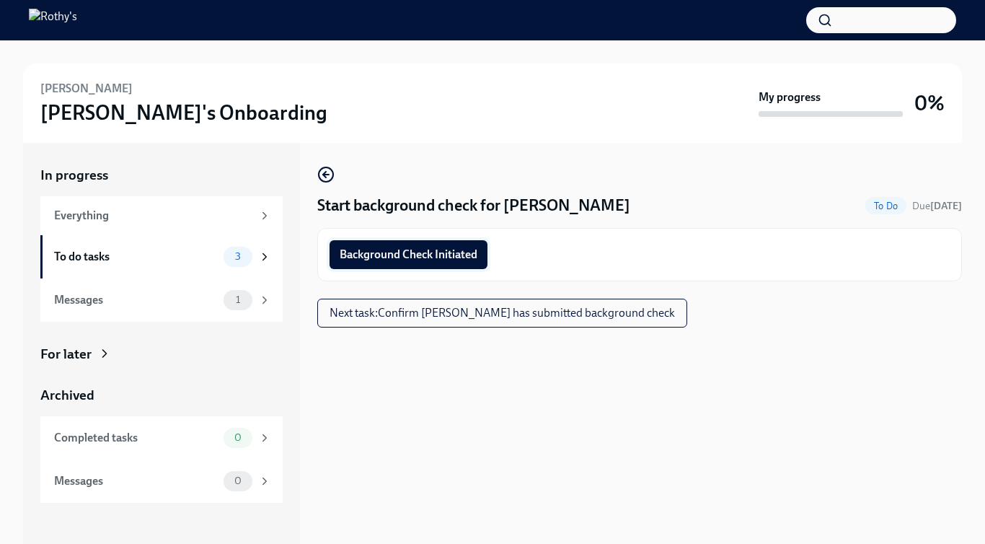
click at [459, 252] on span "Background Check Initiated" at bounding box center [409, 254] width 138 height 14
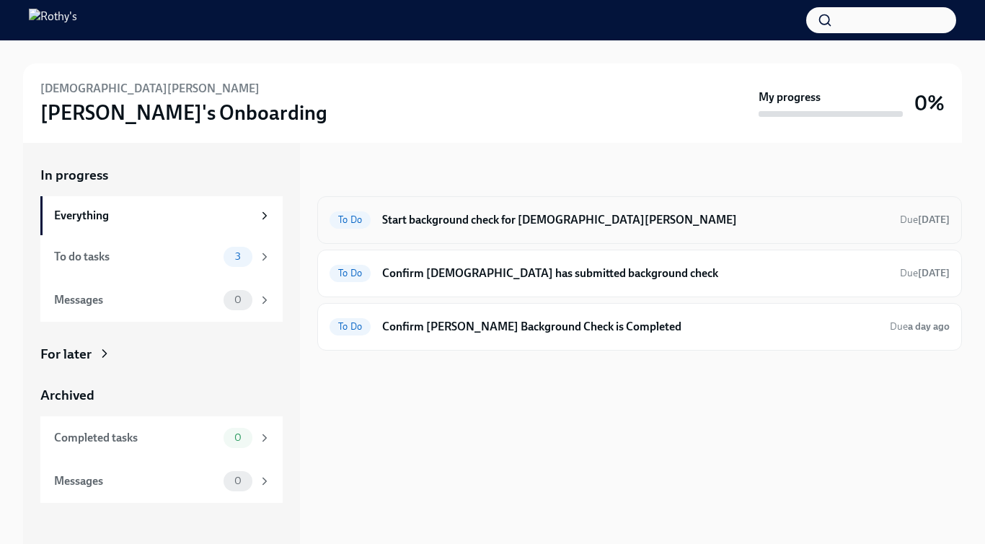
click at [473, 219] on h6 "Start background check for [DEMOGRAPHIC_DATA][PERSON_NAME]" at bounding box center [635, 220] width 506 height 16
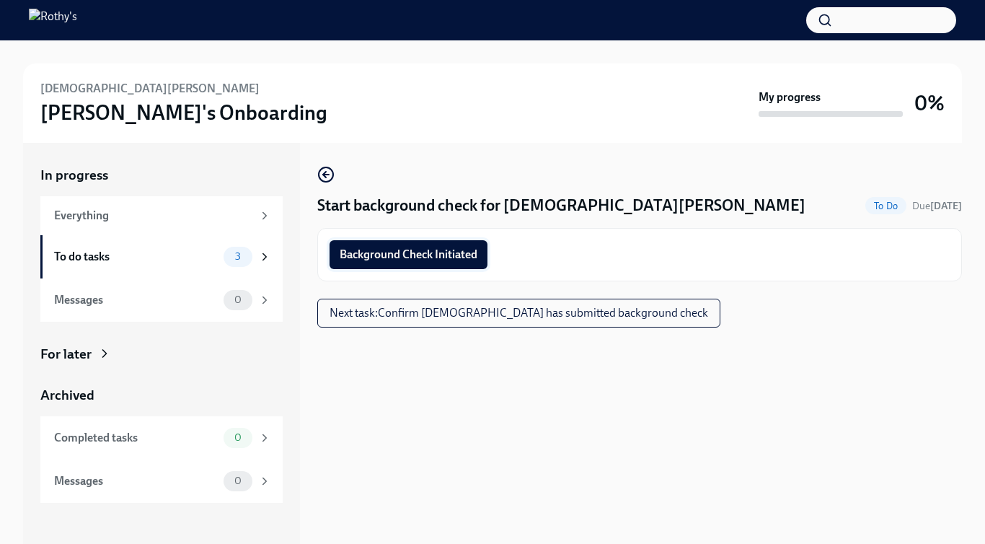
click at [419, 242] on button "Background Check Initiated" at bounding box center [408, 254] width 158 height 29
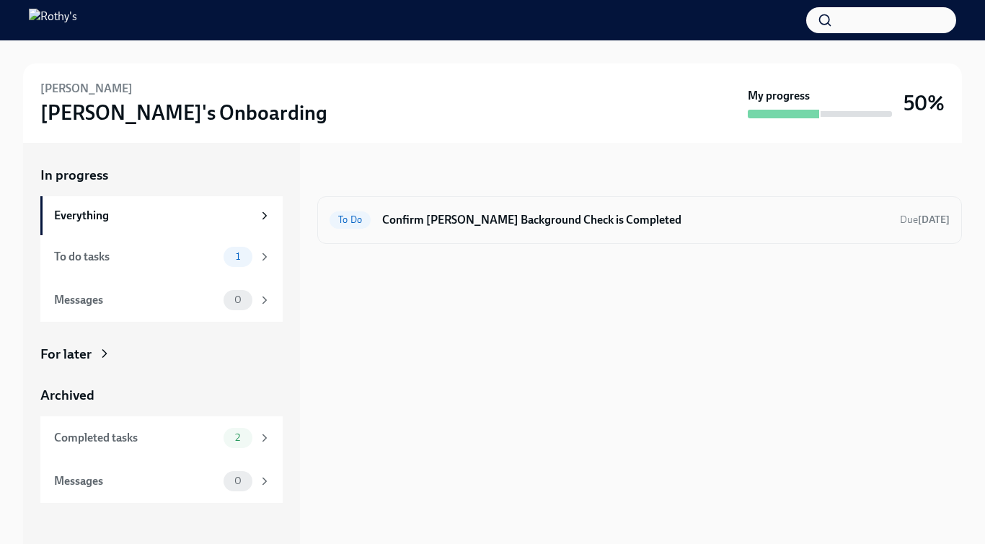
click at [541, 230] on div "To Do Confirm Kyla Williams's Background Check is Completed Due in 2 days" at bounding box center [639, 219] width 620 height 23
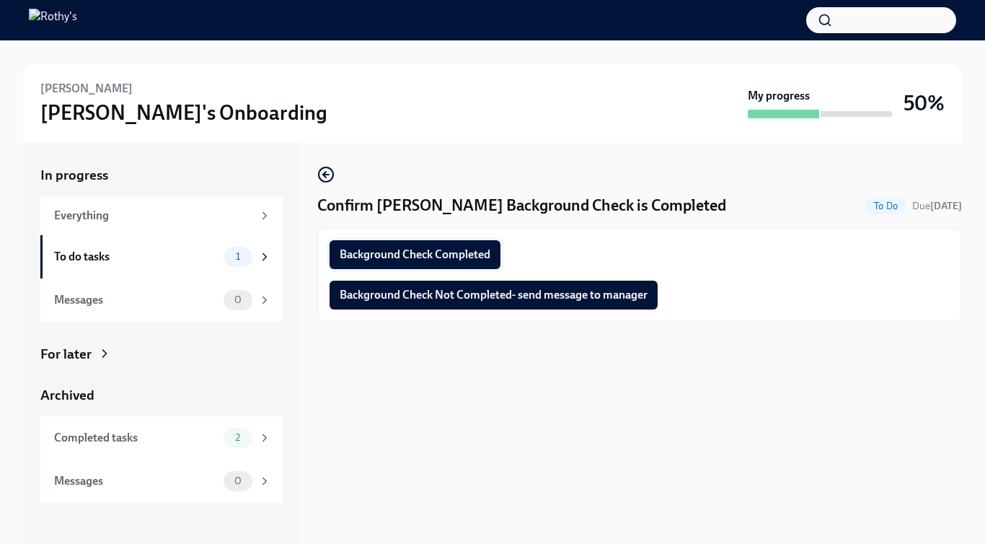
click at [486, 257] on span "Background Check Completed" at bounding box center [415, 254] width 151 height 14
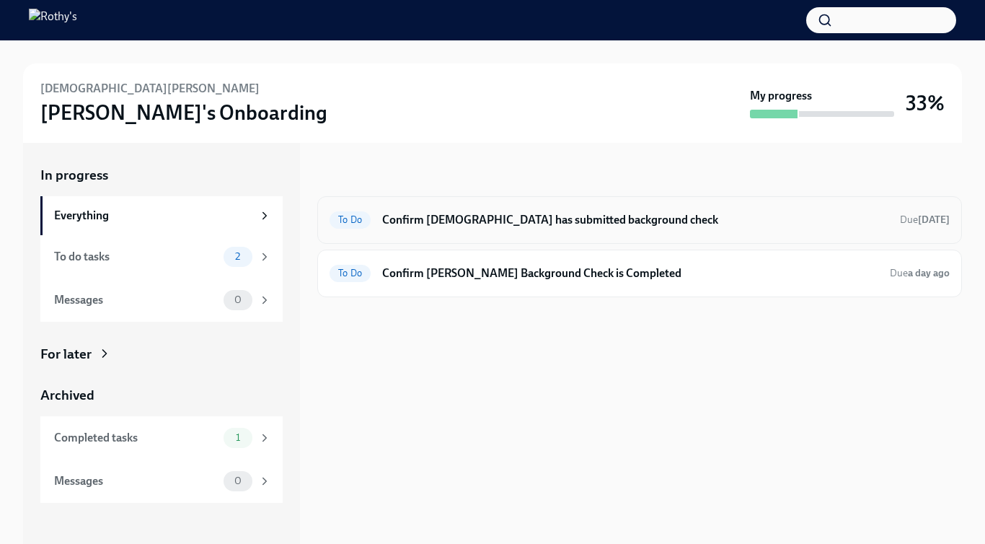
click at [538, 208] on div "To Do Confirm Christian has submitted background check Due 13 days ago" at bounding box center [639, 219] width 620 height 23
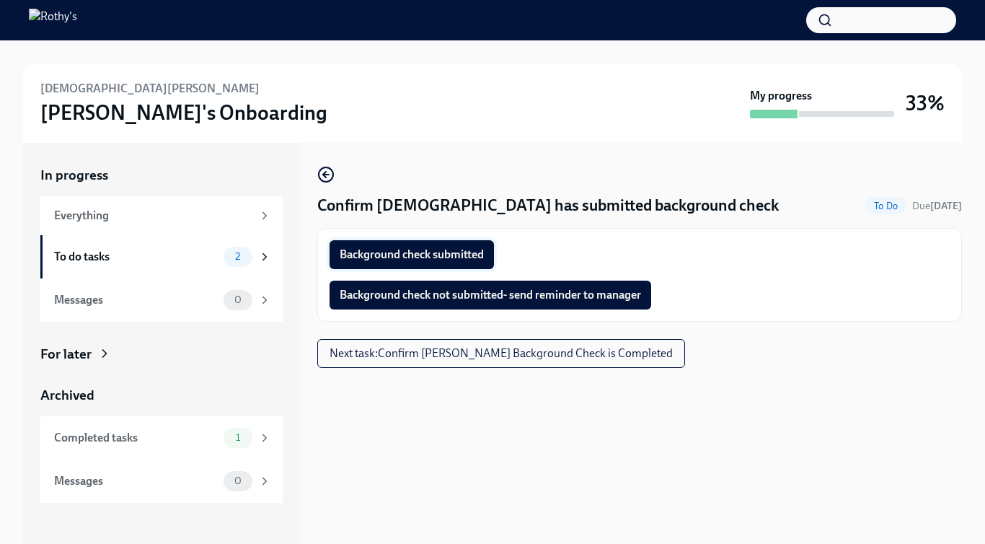
click at [442, 243] on button "Background check submitted" at bounding box center [411, 254] width 164 height 29
